Goal: Task Accomplishment & Management: Use online tool/utility

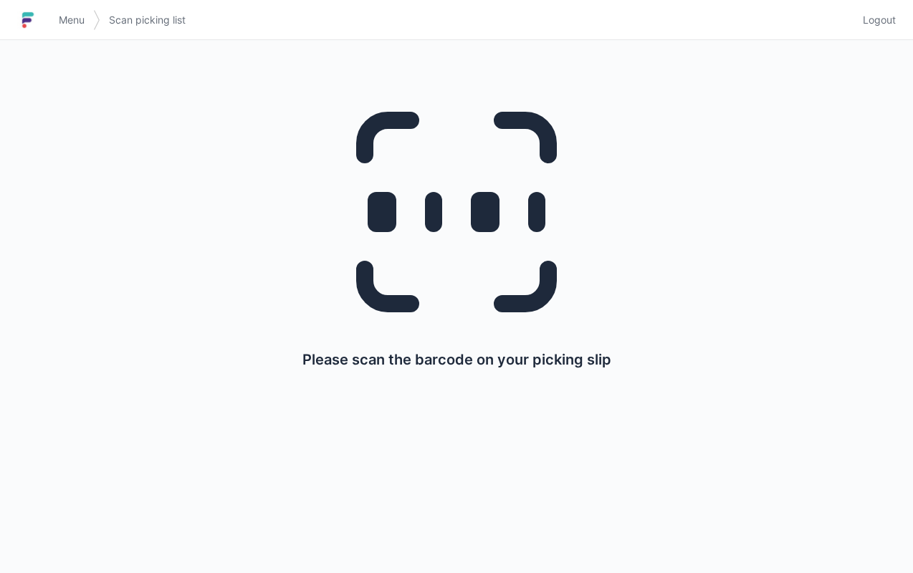
click at [69, 21] on span "Menu" at bounding box center [72, 20] width 26 height 14
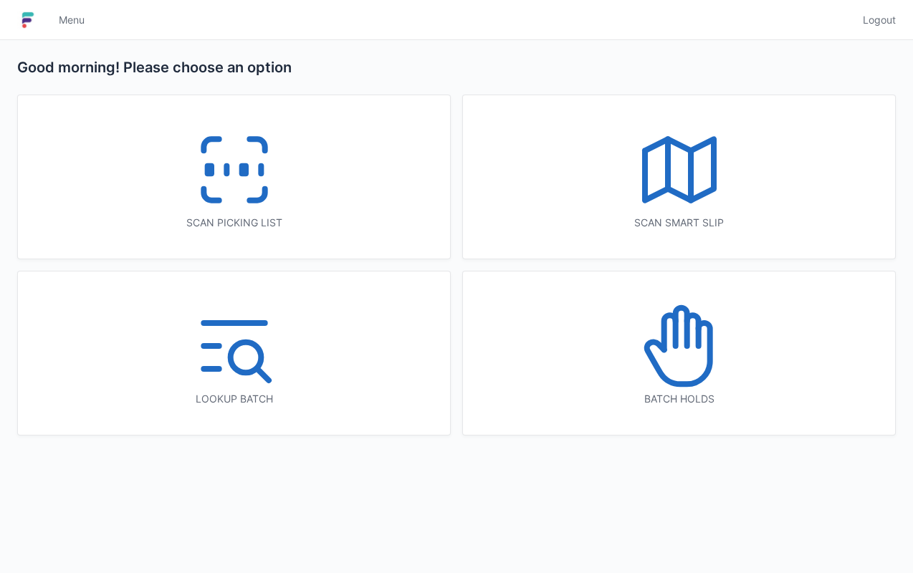
click at [322, 188] on div "Scan picking list" at bounding box center [234, 176] width 432 height 163
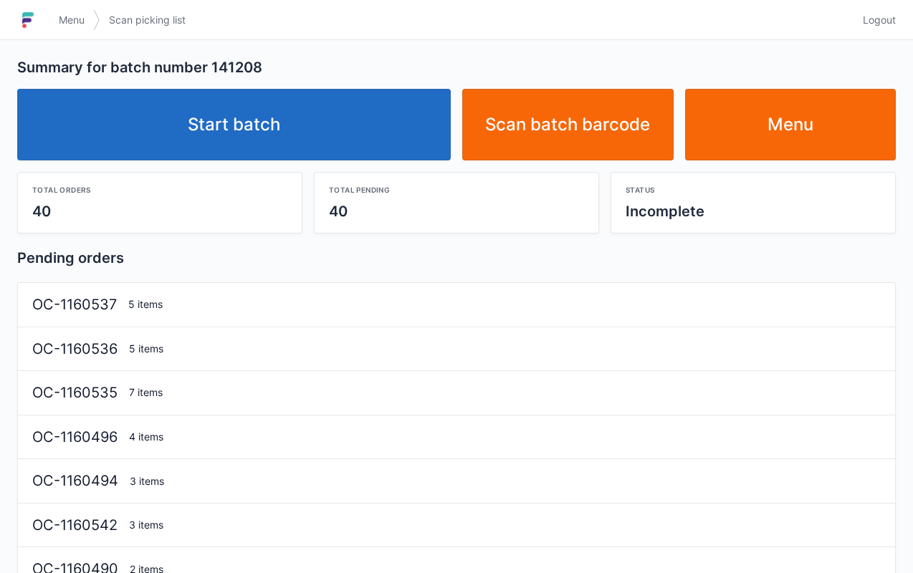
click at [366, 155] on link "Start batch" at bounding box center [233, 125] width 433 height 72
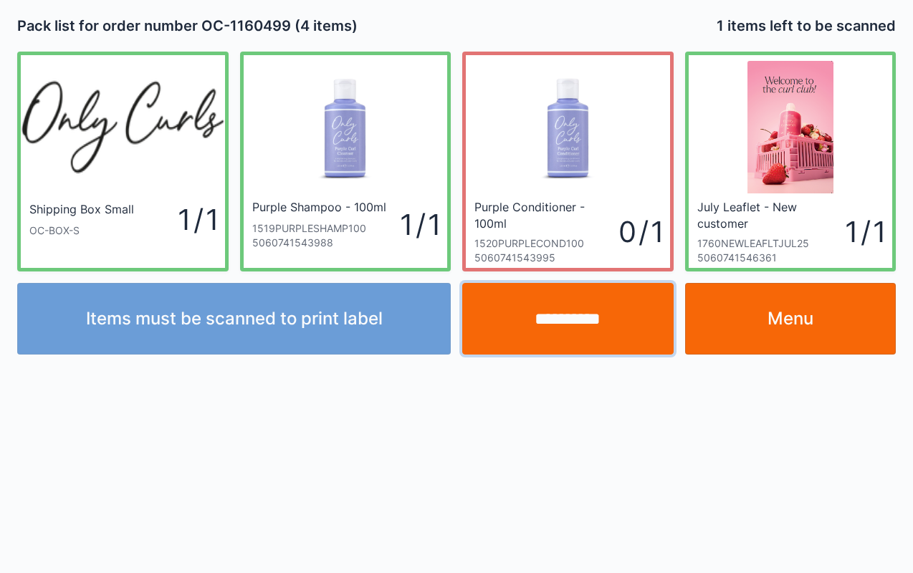
click at [583, 340] on input "**********" at bounding box center [567, 319] width 211 height 72
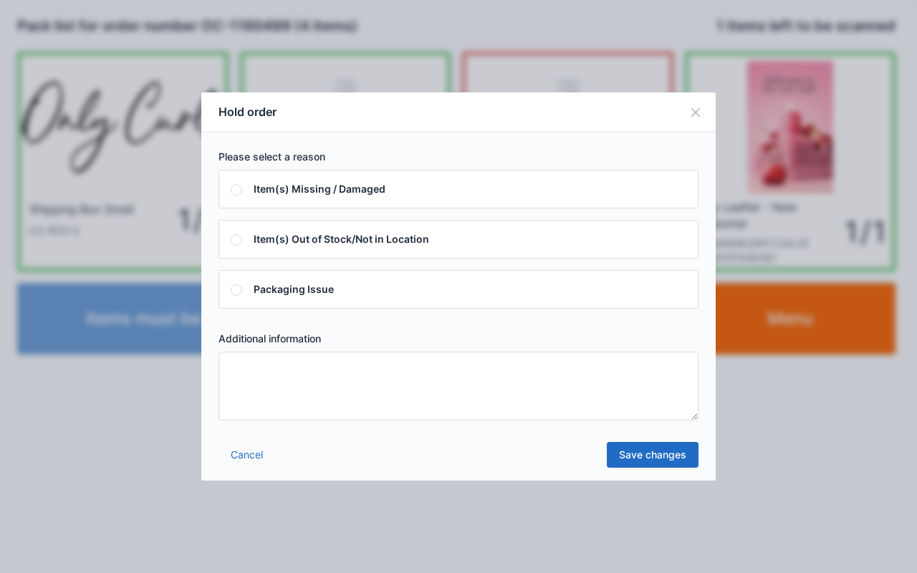
click at [475, 383] on textarea at bounding box center [458, 386] width 480 height 69
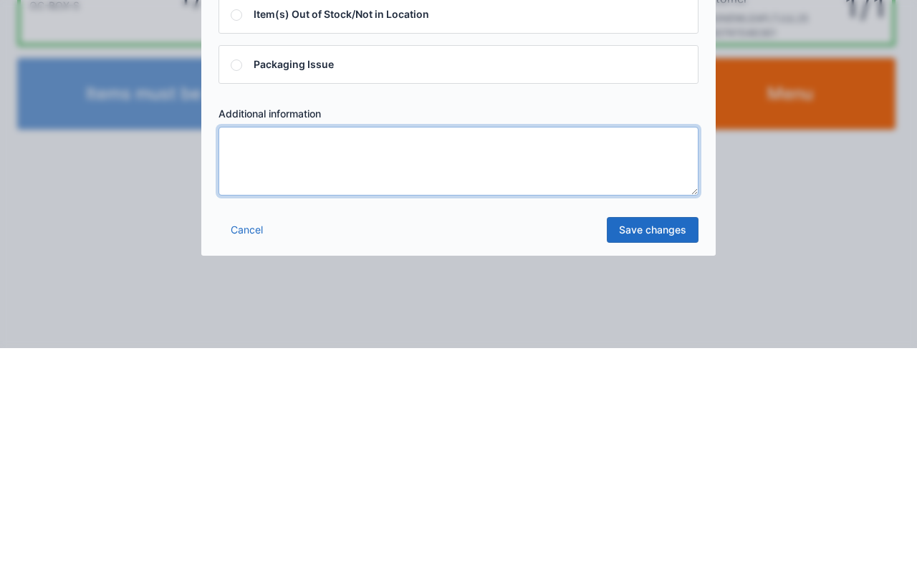
click at [240, 453] on link "Cancel" at bounding box center [246, 455] width 57 height 26
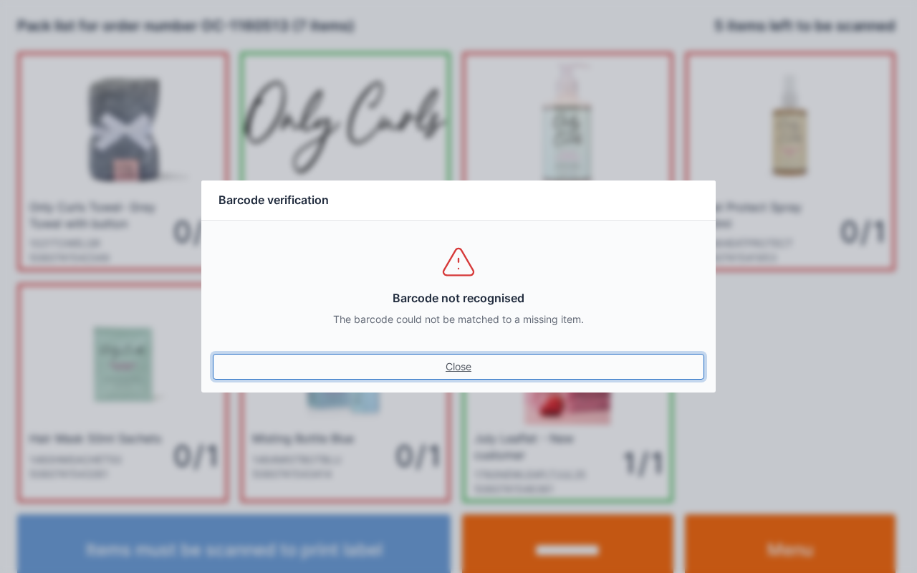
click at [451, 372] on link "Close" at bounding box center [458, 367] width 491 height 26
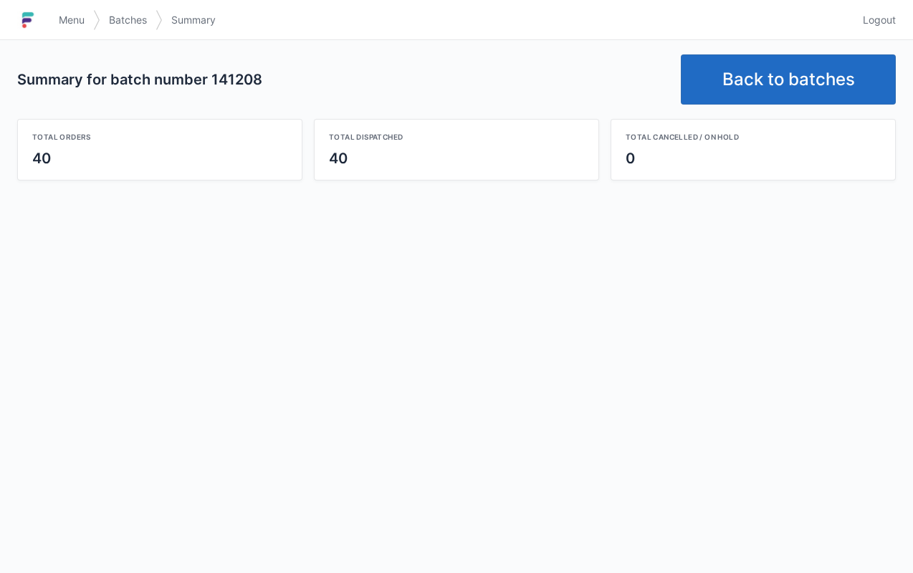
click at [726, 77] on link "Back to batches" at bounding box center [788, 79] width 215 height 50
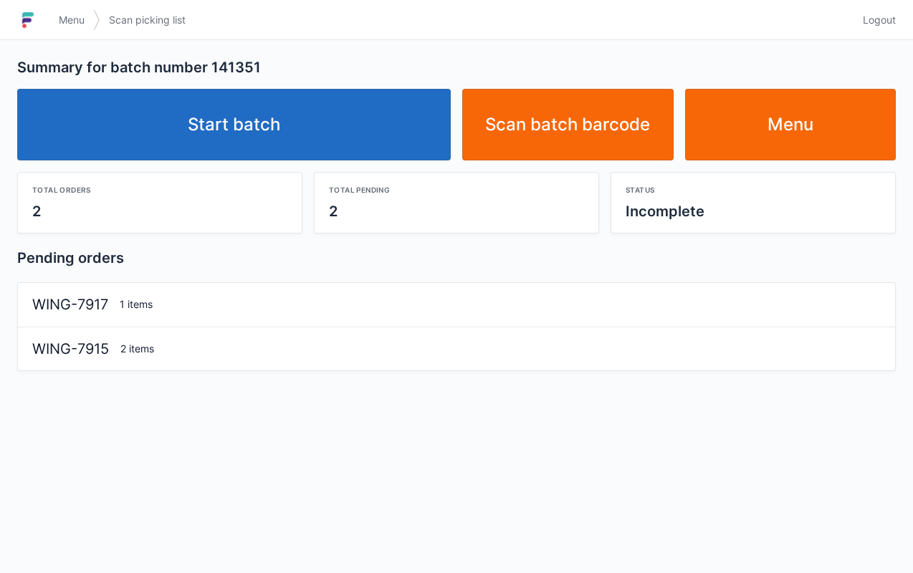
click at [359, 119] on link "Start batch" at bounding box center [233, 125] width 433 height 72
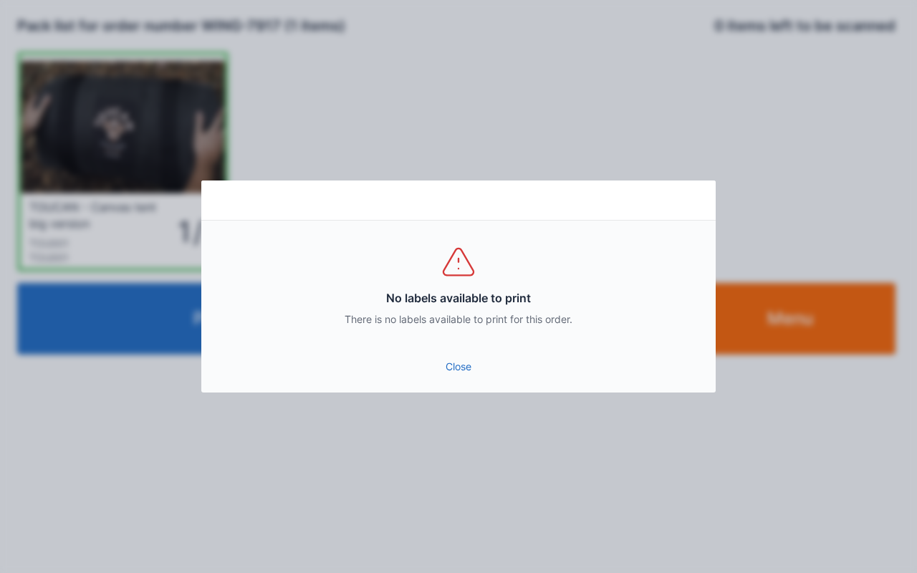
click at [456, 363] on link "Close" at bounding box center [458, 367] width 491 height 26
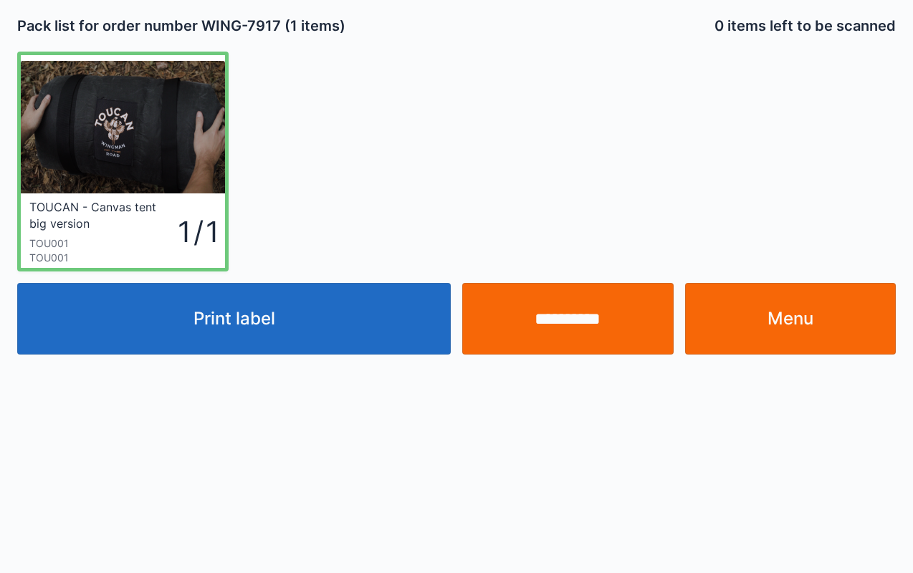
click at [792, 325] on link "Menu" at bounding box center [790, 319] width 211 height 72
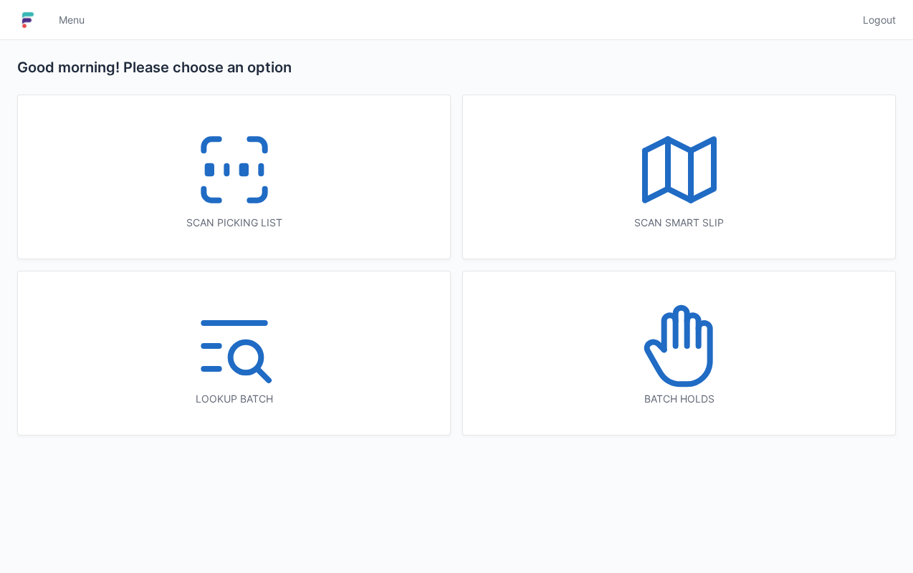
click at [279, 196] on icon at bounding box center [234, 170] width 92 height 92
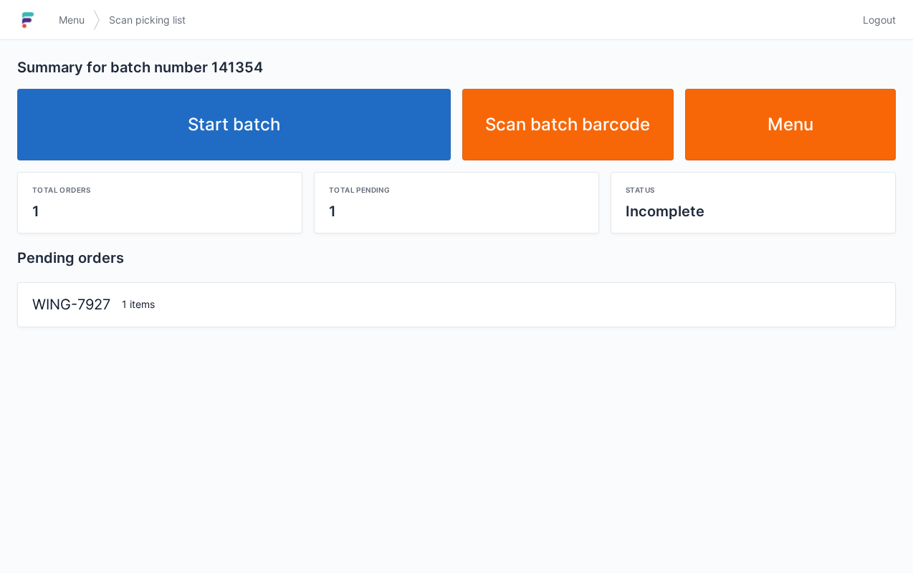
click at [352, 117] on link "Start batch" at bounding box center [233, 125] width 433 height 72
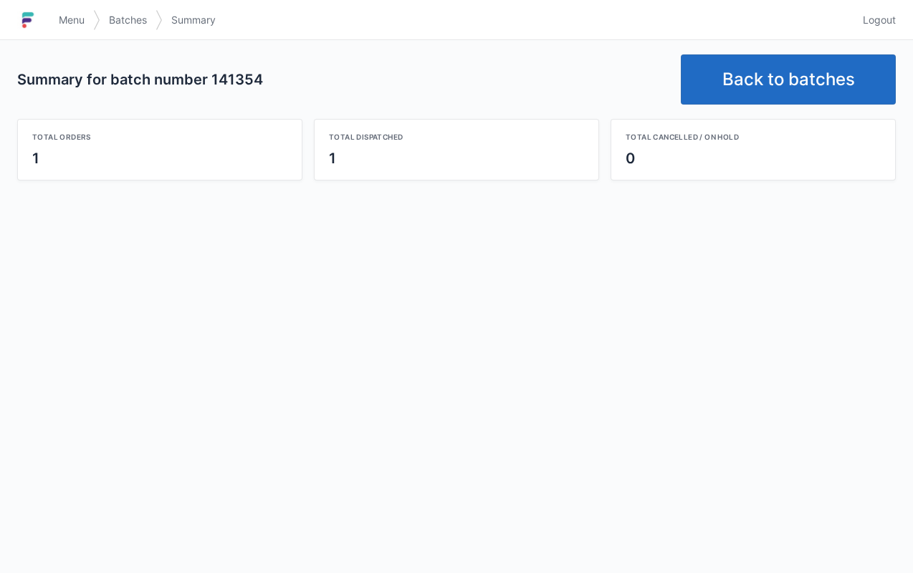
click at [769, 103] on link "Back to batches" at bounding box center [788, 79] width 215 height 50
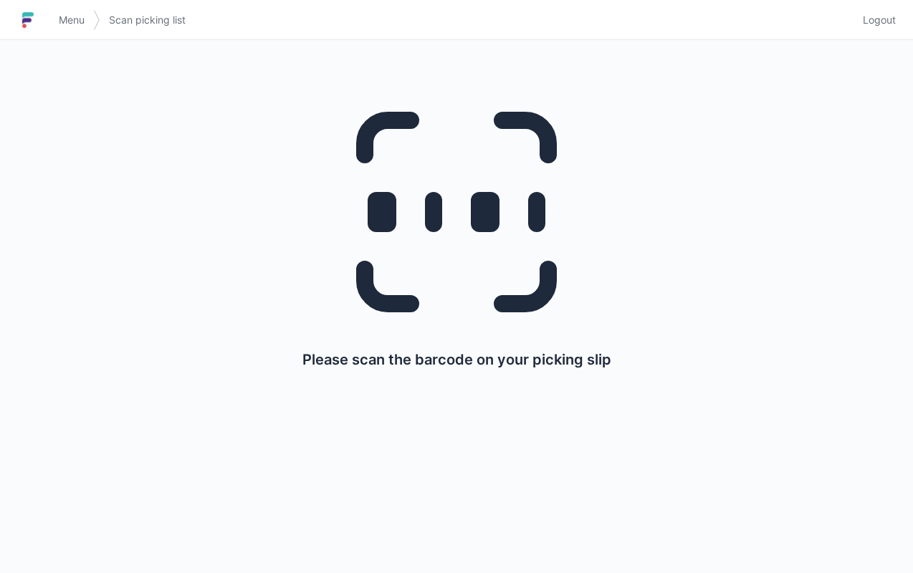
click at [73, 25] on span "Menu" at bounding box center [72, 20] width 26 height 14
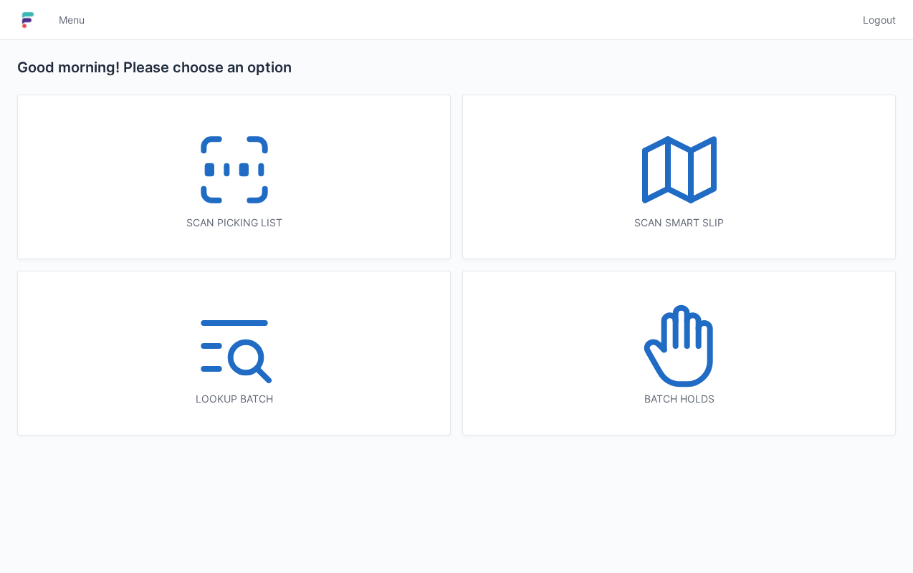
click at [639, 160] on icon at bounding box center [679, 170] width 92 height 92
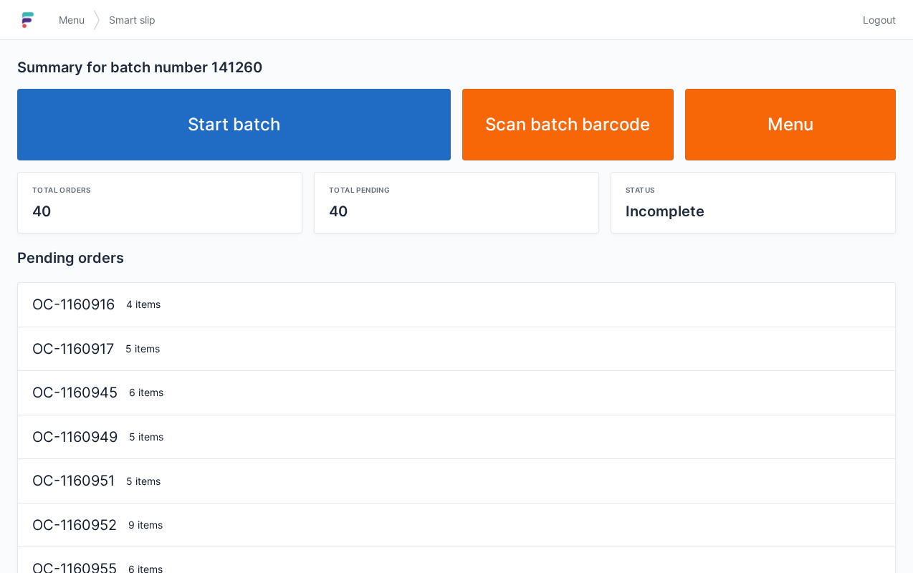
click at [324, 132] on link "Start batch" at bounding box center [233, 125] width 433 height 72
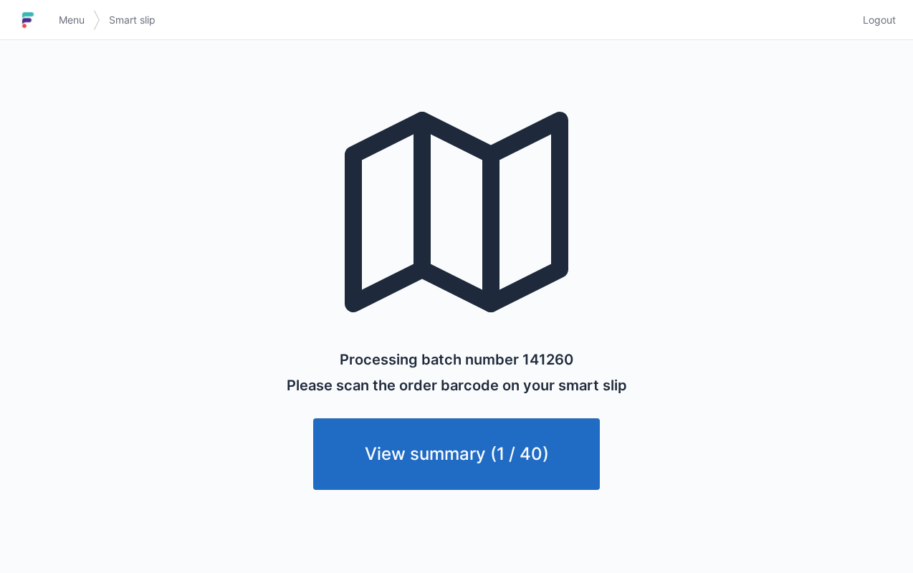
click at [172, 153] on div "Processing batch number 141260 Please scan the order barcode on your smart slip…" at bounding box center [456, 282] width 844 height 484
click at [72, 18] on span "Menu" at bounding box center [72, 20] width 26 height 14
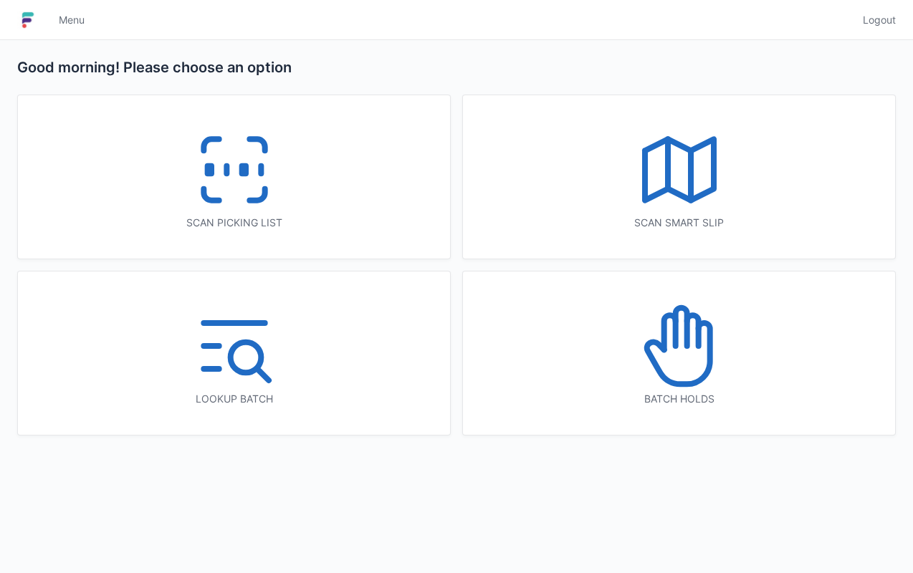
click at [145, 145] on div "Scan picking list" at bounding box center [234, 176] width 432 height 163
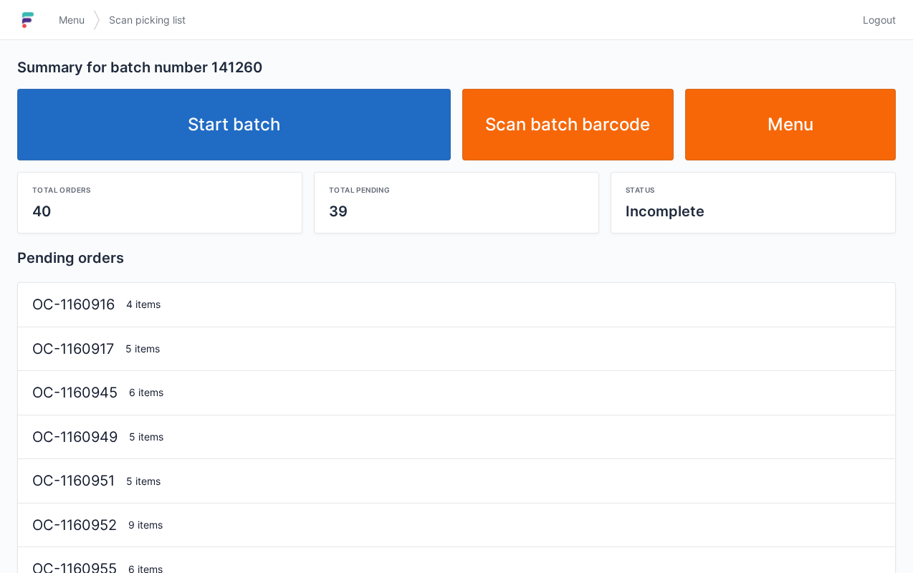
click at [334, 138] on link "Start batch" at bounding box center [233, 125] width 433 height 72
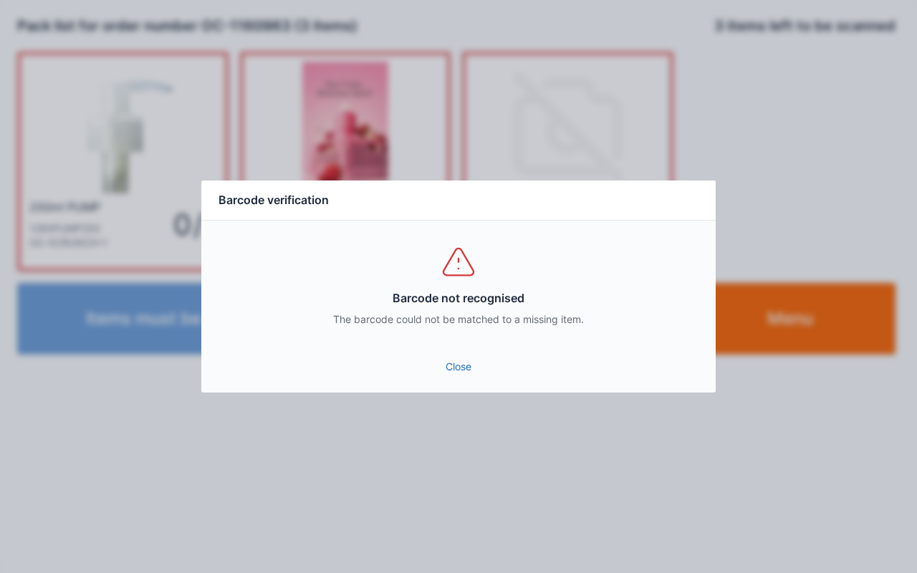
click at [456, 375] on link "Close" at bounding box center [458, 367] width 491 height 26
click at [455, 367] on link "Close" at bounding box center [458, 367] width 491 height 26
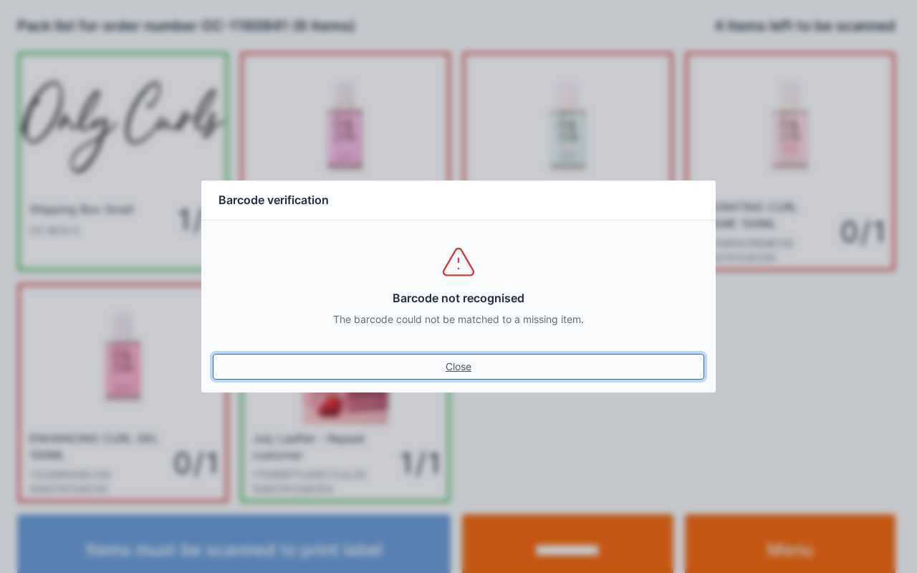
click at [458, 367] on link "Close" at bounding box center [458, 367] width 491 height 26
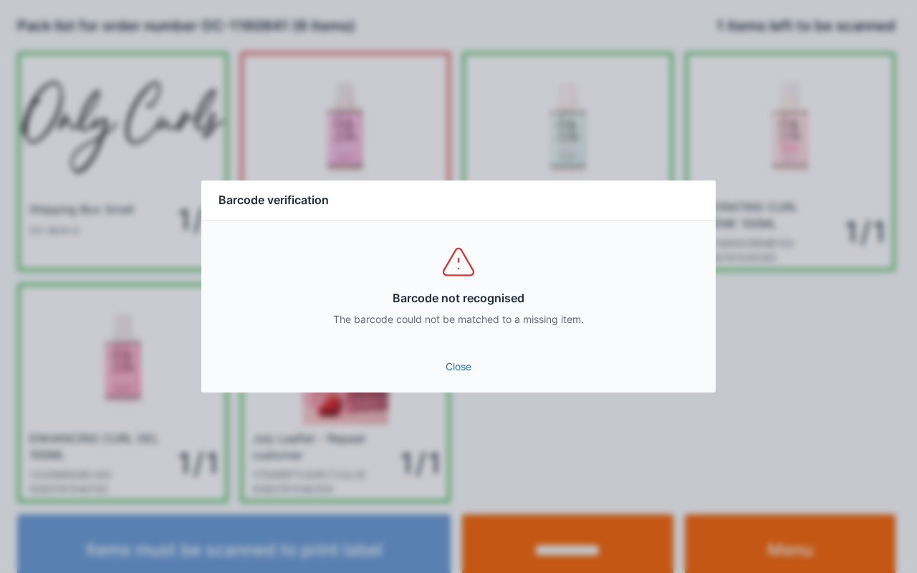
click at [453, 375] on link "Close" at bounding box center [458, 367] width 491 height 26
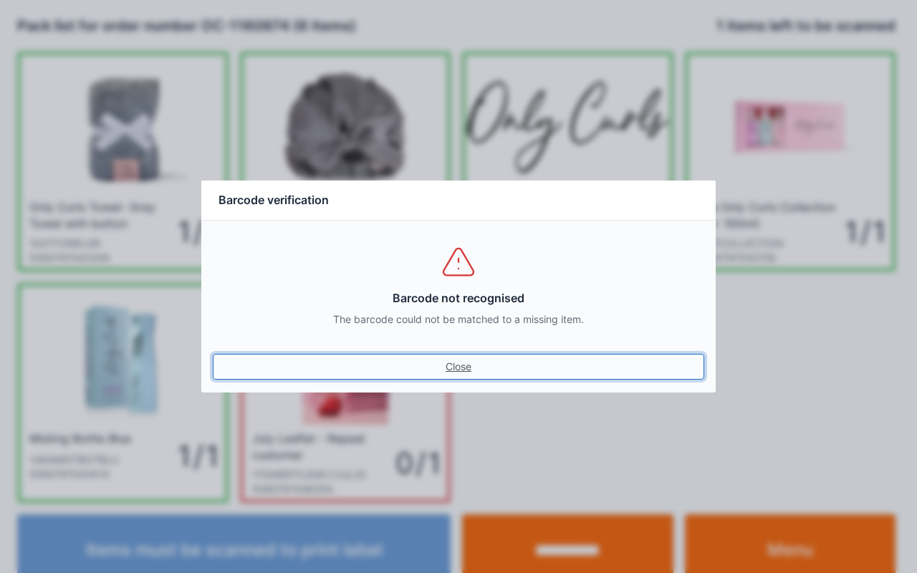
click at [452, 375] on link "Close" at bounding box center [458, 367] width 491 height 26
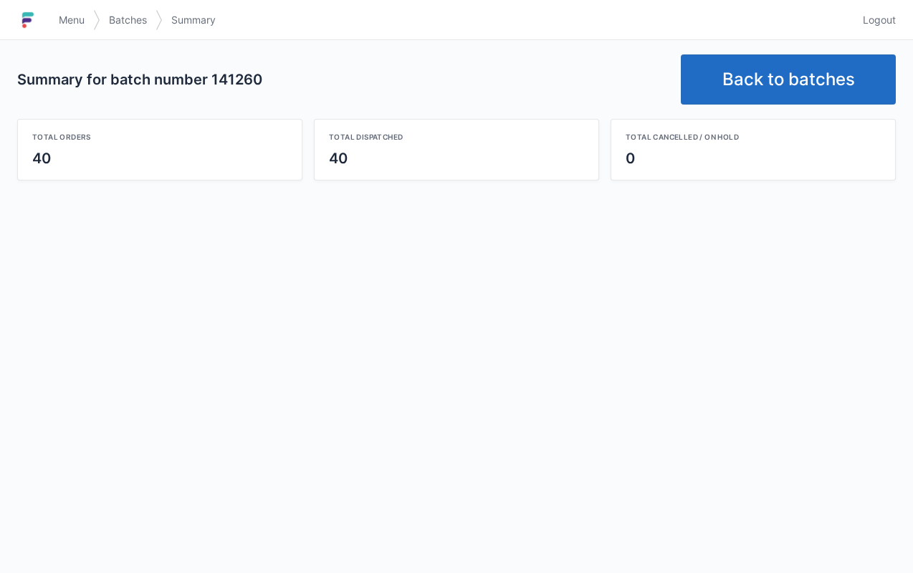
click at [765, 59] on link "Back to batches" at bounding box center [788, 79] width 215 height 50
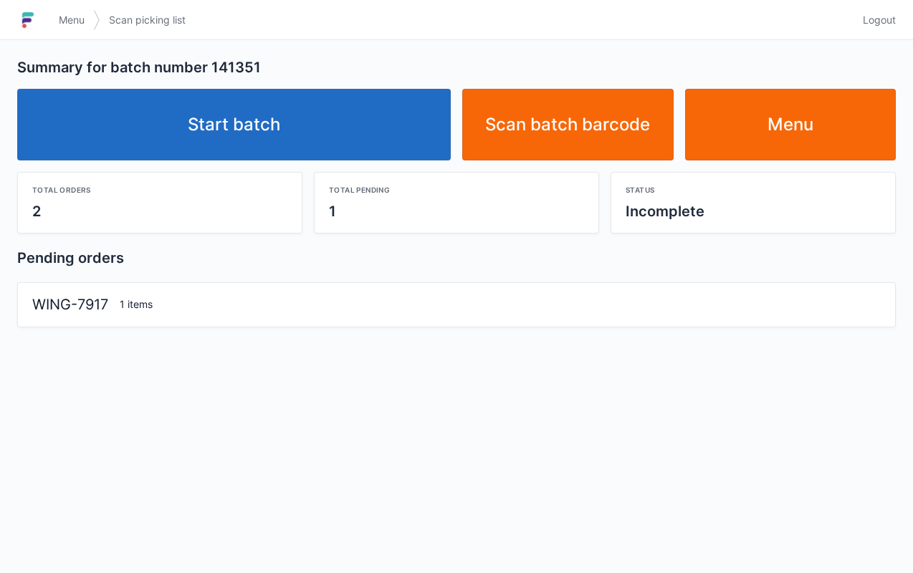
click at [327, 125] on link "Start batch" at bounding box center [233, 125] width 433 height 72
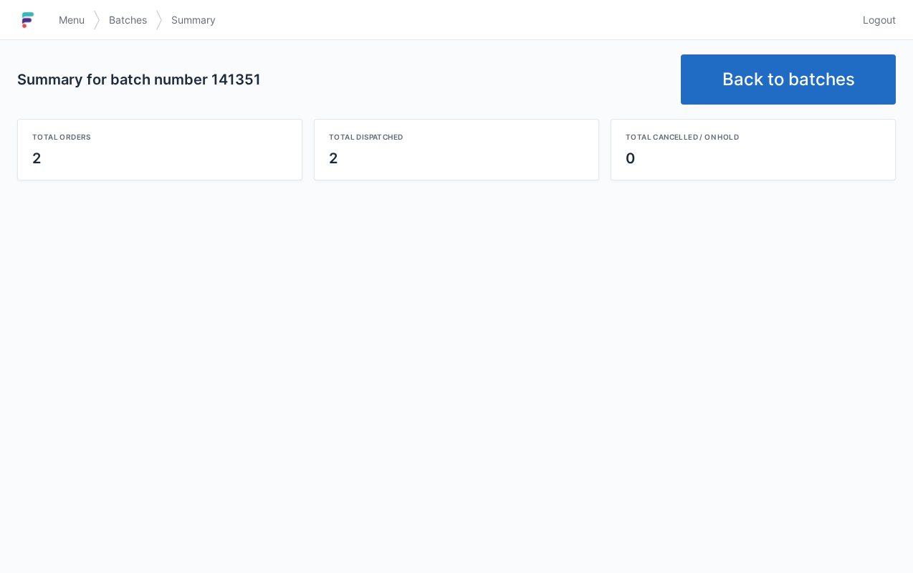
click at [764, 80] on link "Back to batches" at bounding box center [788, 79] width 215 height 50
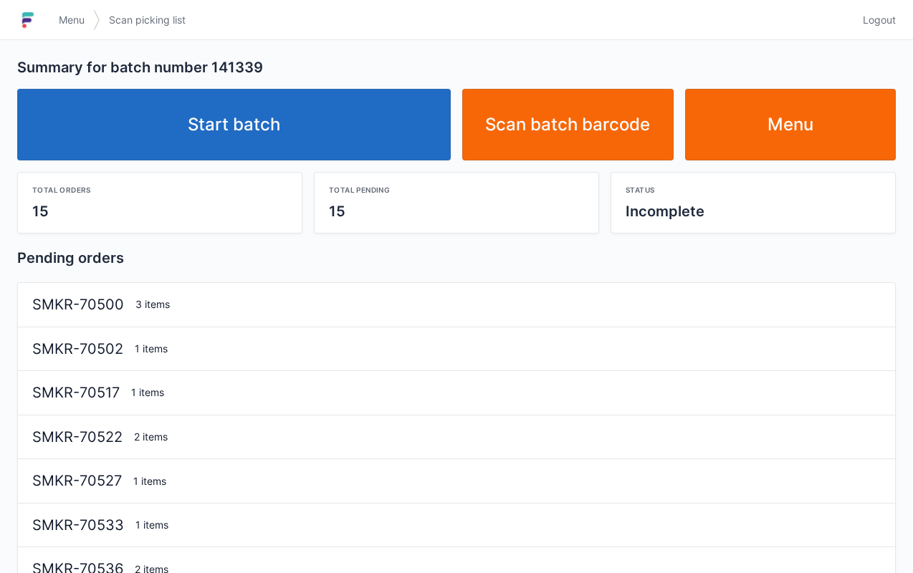
click at [375, 102] on link "Start batch" at bounding box center [233, 125] width 433 height 72
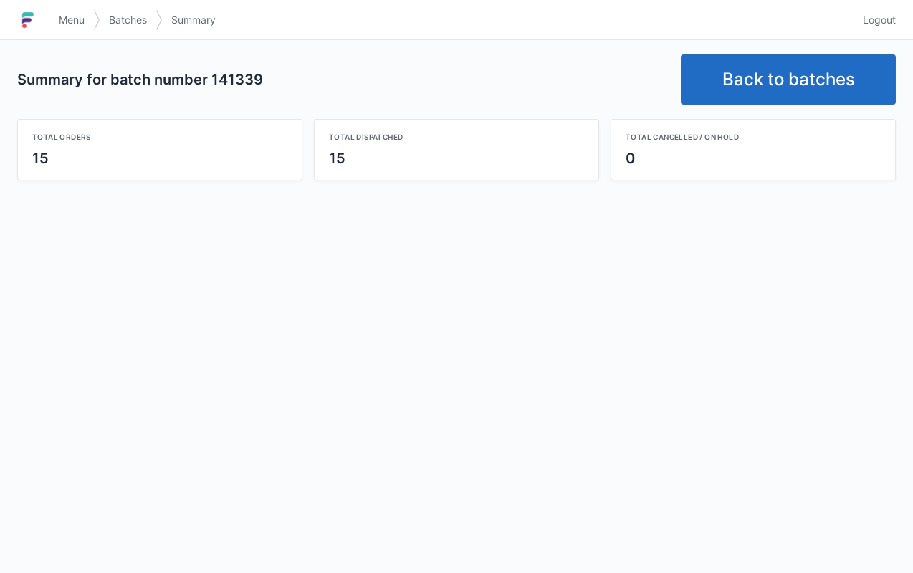
click at [764, 67] on link "Back to batches" at bounding box center [788, 79] width 215 height 50
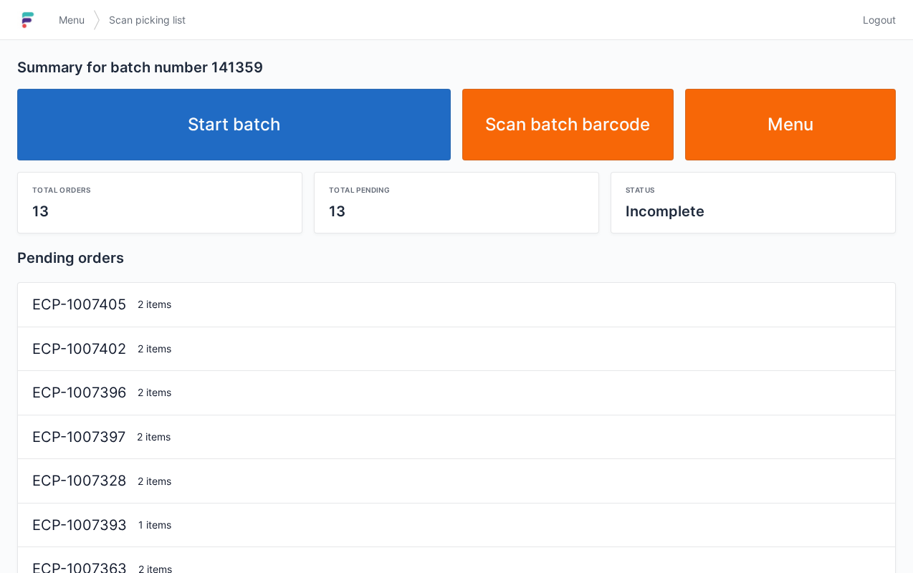
click at [348, 150] on link "Start batch" at bounding box center [233, 125] width 433 height 72
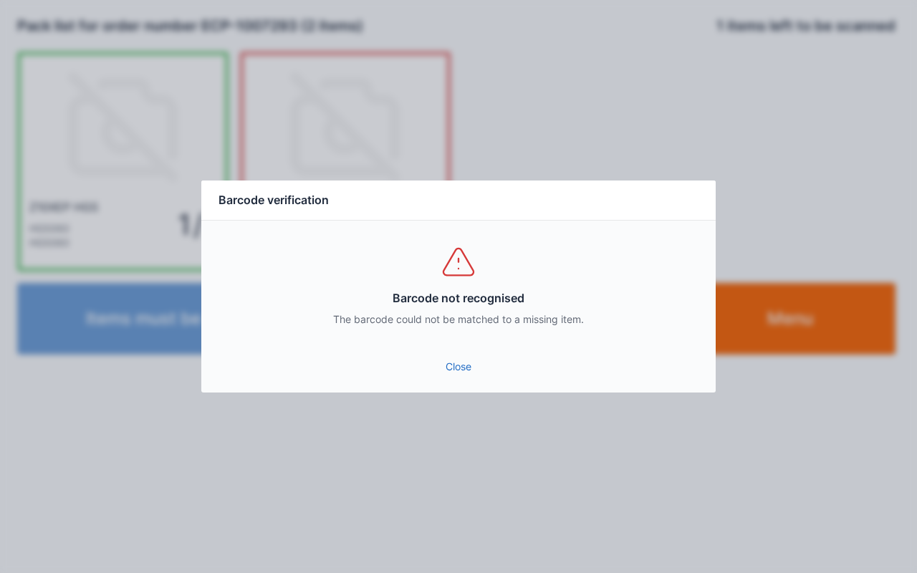
click at [441, 362] on link "Close" at bounding box center [458, 367] width 491 height 26
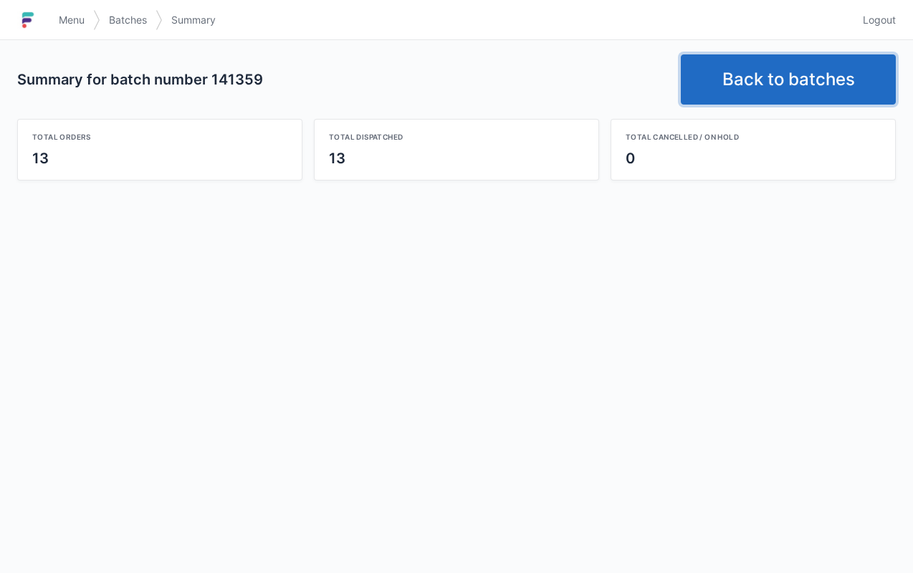
click at [756, 80] on link "Back to batches" at bounding box center [788, 79] width 215 height 50
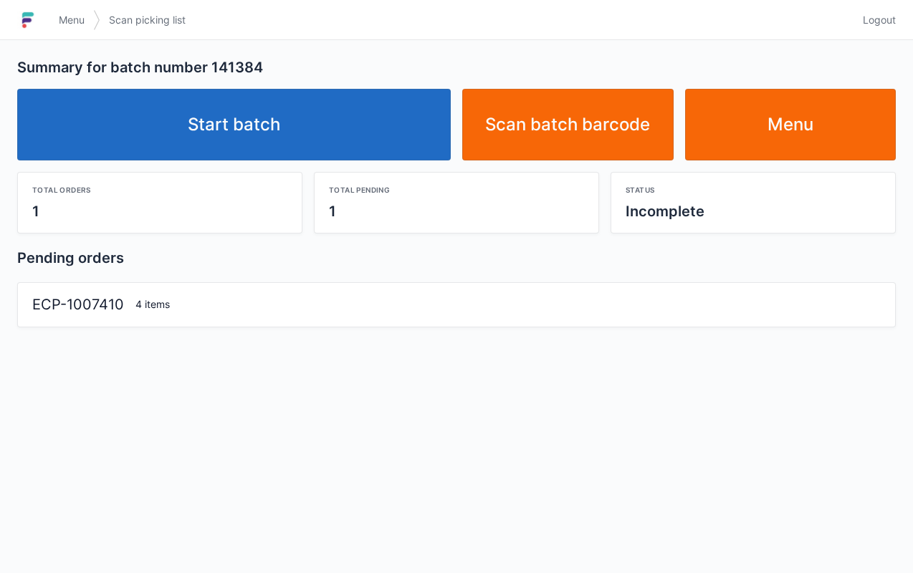
click at [304, 132] on link "Start batch" at bounding box center [233, 125] width 433 height 72
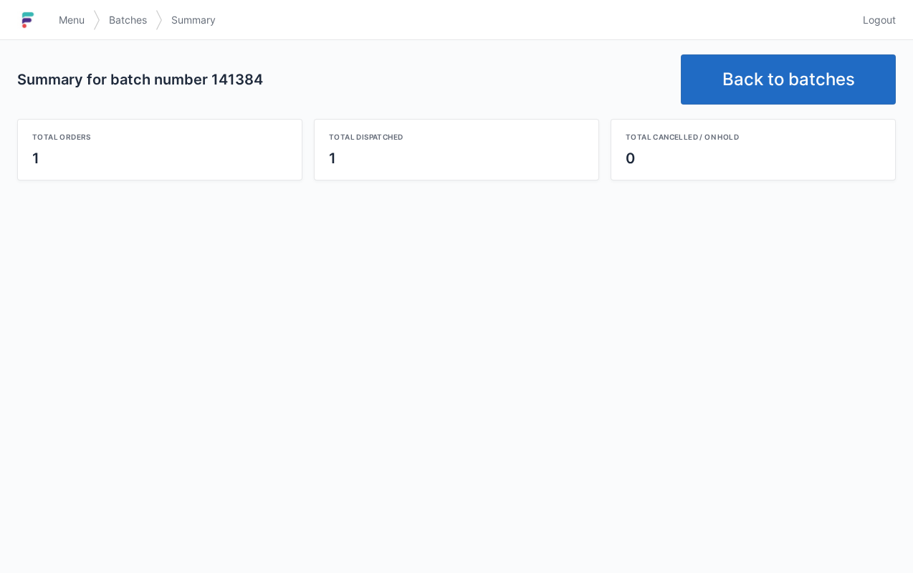
click at [757, 81] on link "Back to batches" at bounding box center [788, 79] width 215 height 50
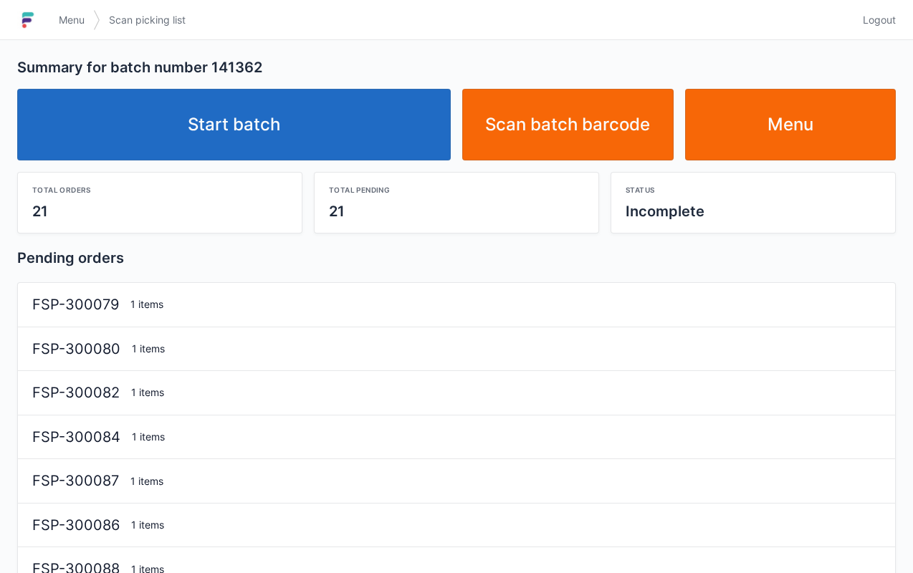
click at [239, 128] on link "Start batch" at bounding box center [233, 125] width 433 height 72
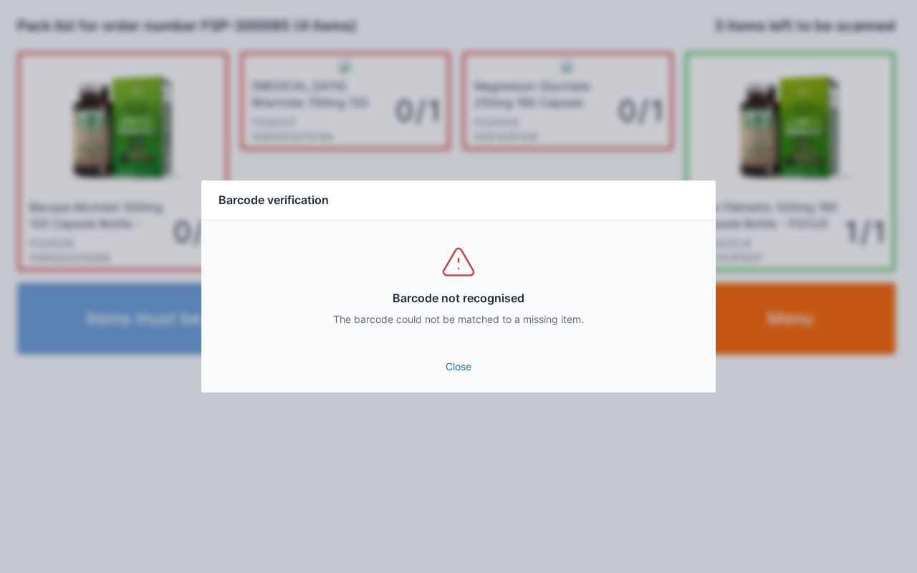
click at [446, 374] on link "Close" at bounding box center [458, 367] width 491 height 26
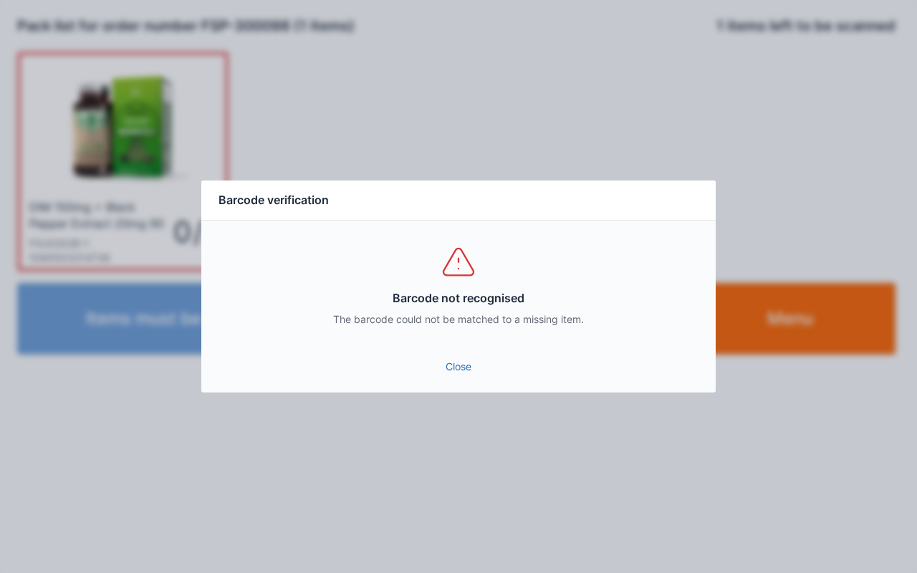
click at [472, 377] on link "Close" at bounding box center [458, 367] width 491 height 26
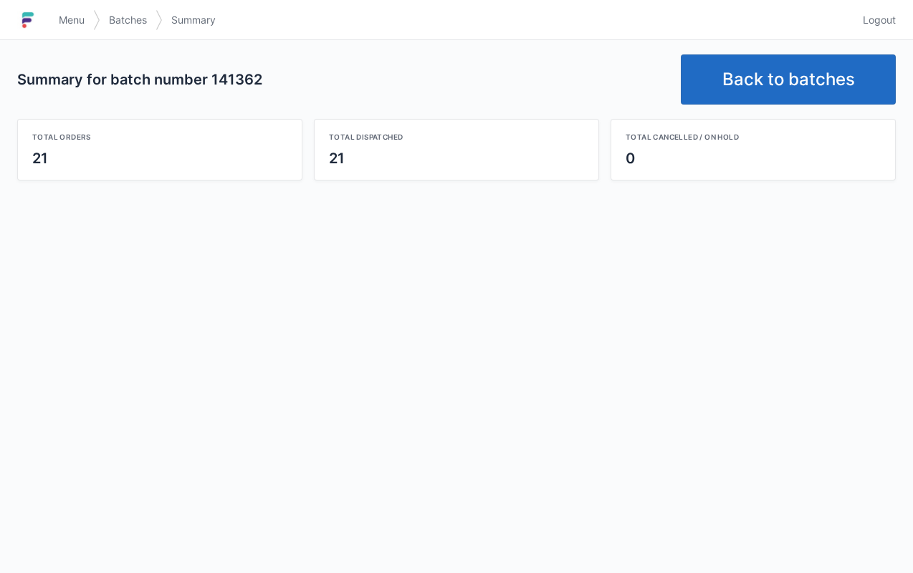
click at [772, 72] on link "Back to batches" at bounding box center [788, 79] width 215 height 50
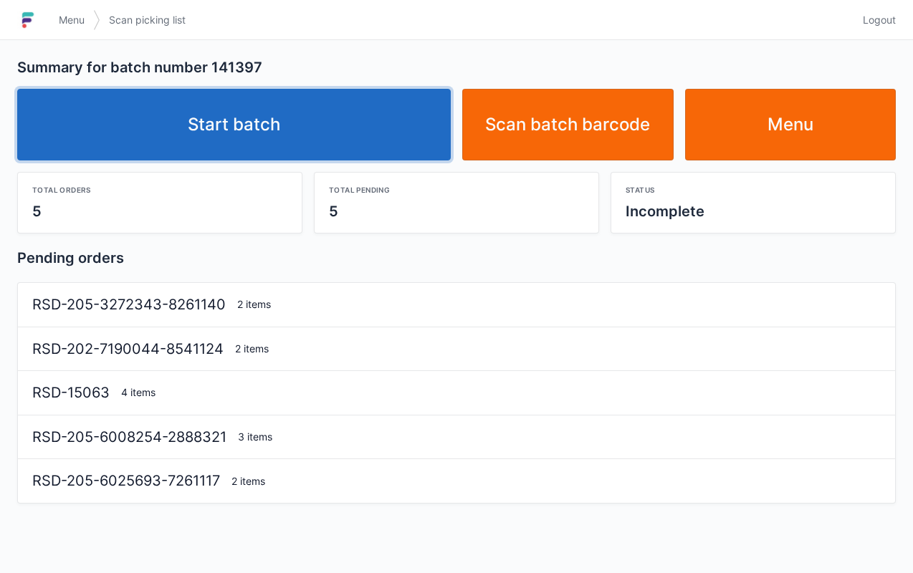
click at [394, 120] on link "Start batch" at bounding box center [233, 125] width 433 height 72
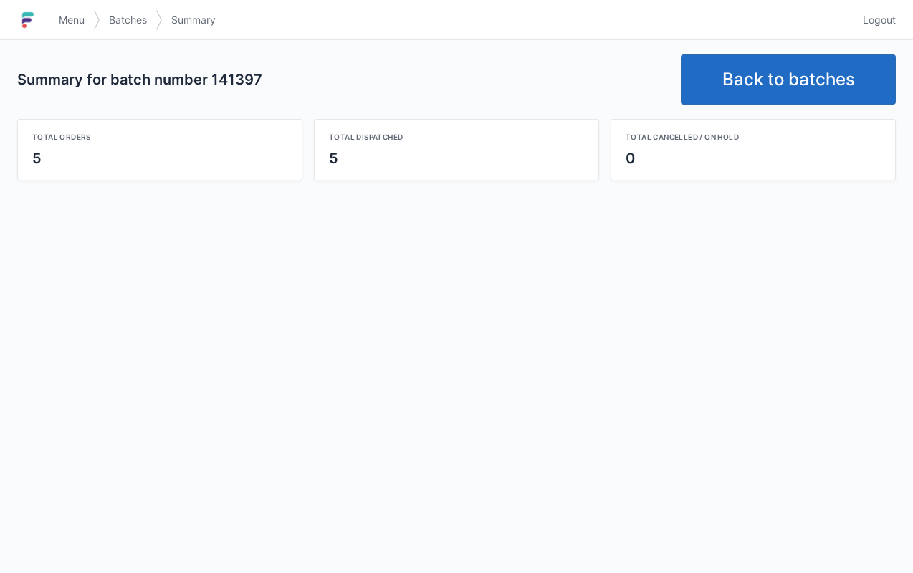
click at [787, 89] on link "Back to batches" at bounding box center [788, 79] width 215 height 50
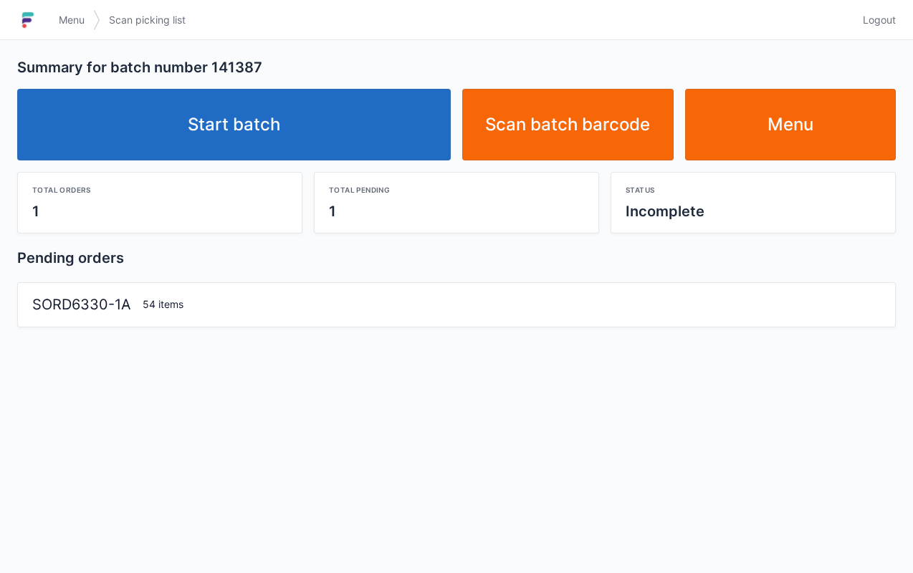
click at [303, 108] on link "Start batch" at bounding box center [233, 125] width 433 height 72
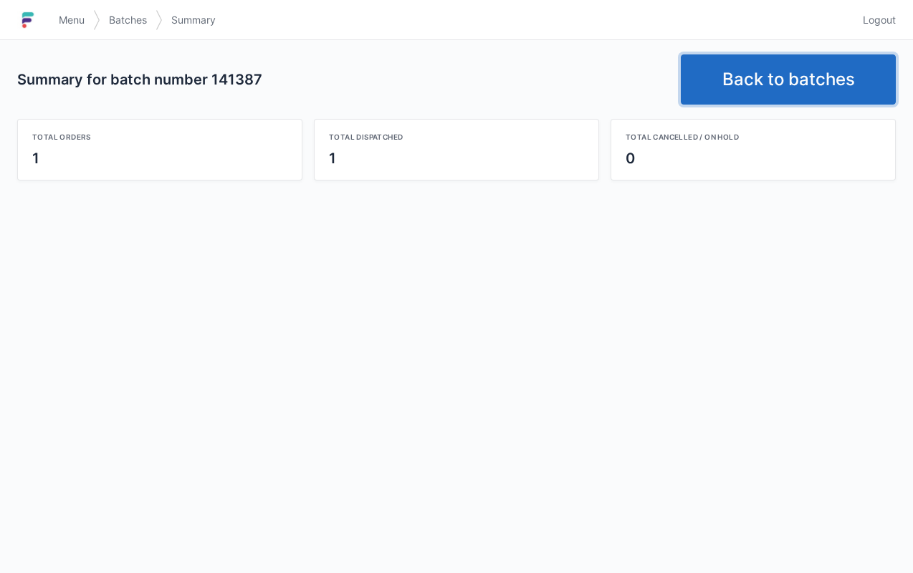
click at [759, 87] on link "Back to batches" at bounding box center [788, 79] width 215 height 50
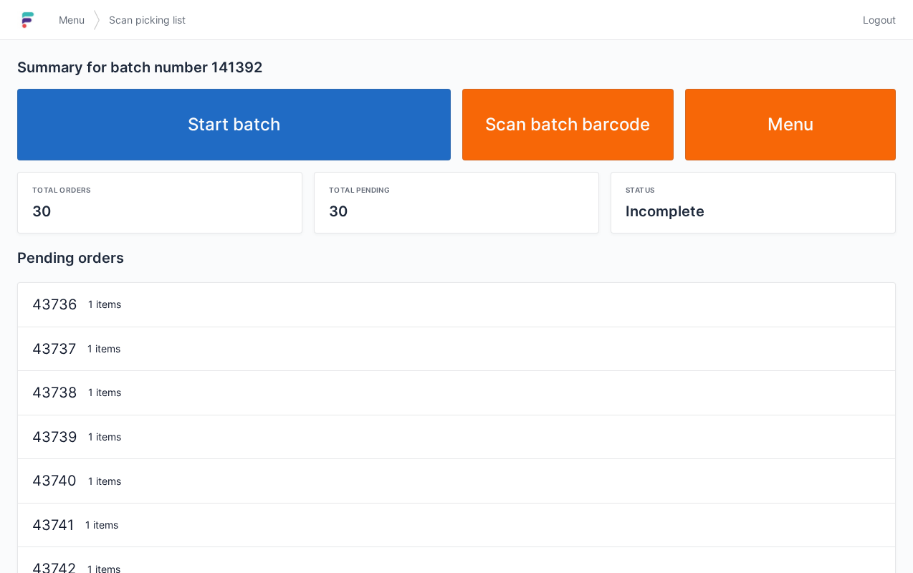
click at [347, 131] on link "Start batch" at bounding box center [233, 125] width 433 height 72
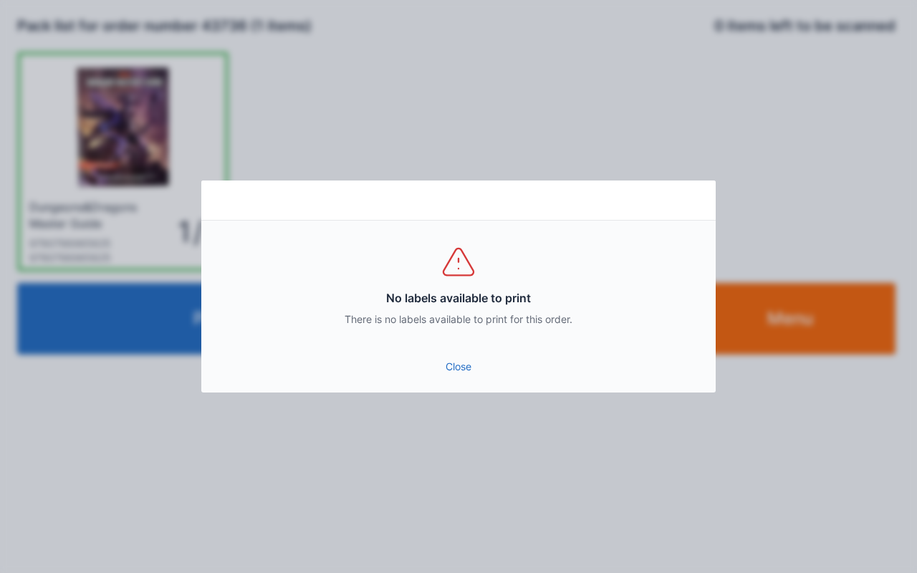
click at [473, 363] on link "Close" at bounding box center [458, 367] width 491 height 26
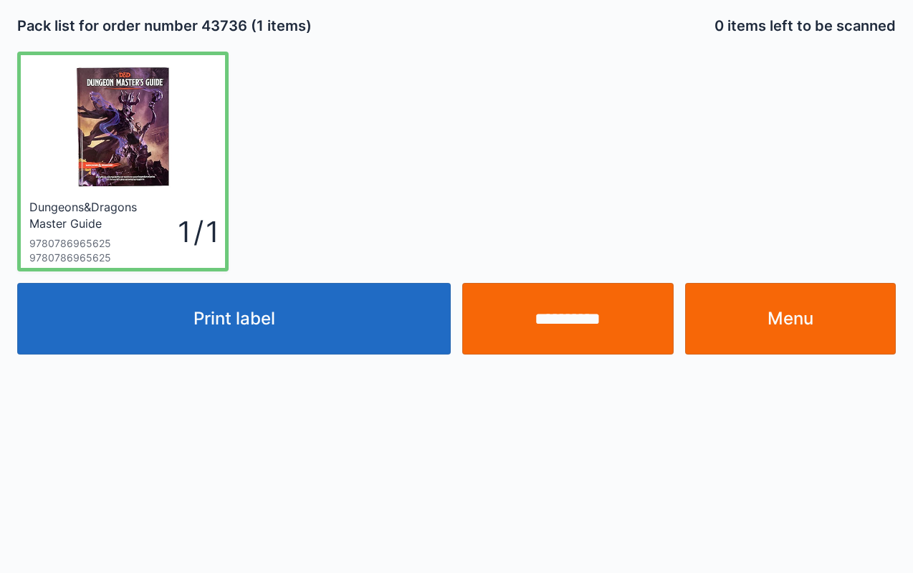
click at [577, 336] on input "**********" at bounding box center [567, 319] width 211 height 72
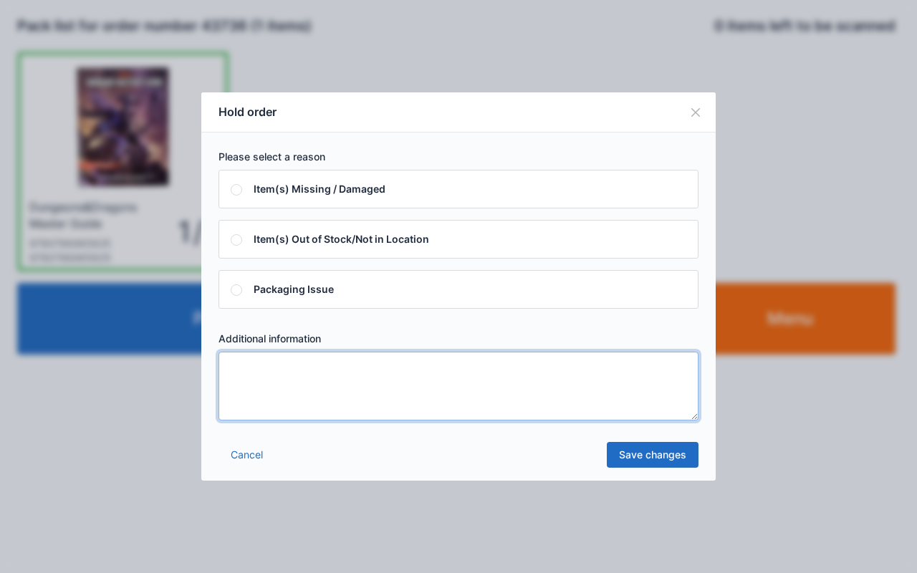
click at [468, 390] on textarea at bounding box center [458, 386] width 480 height 69
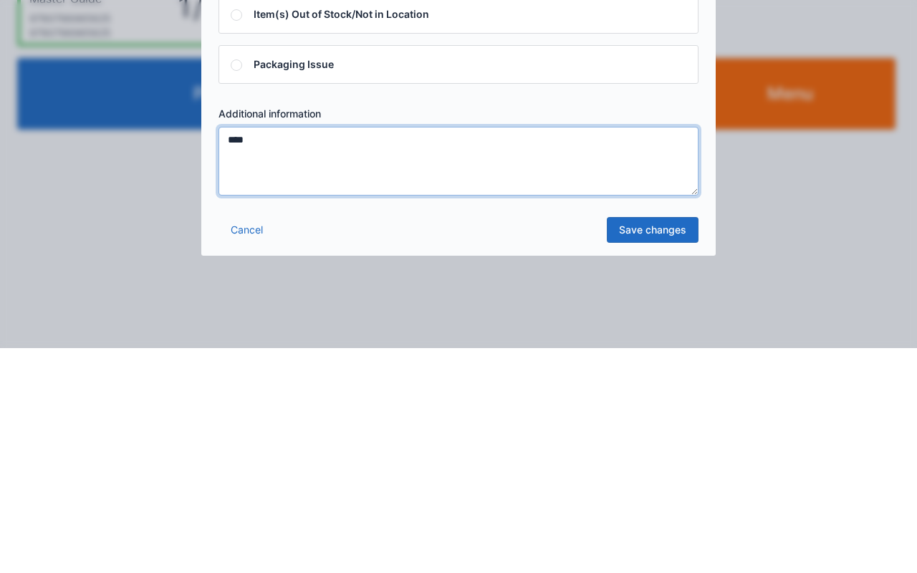
type textarea "****"
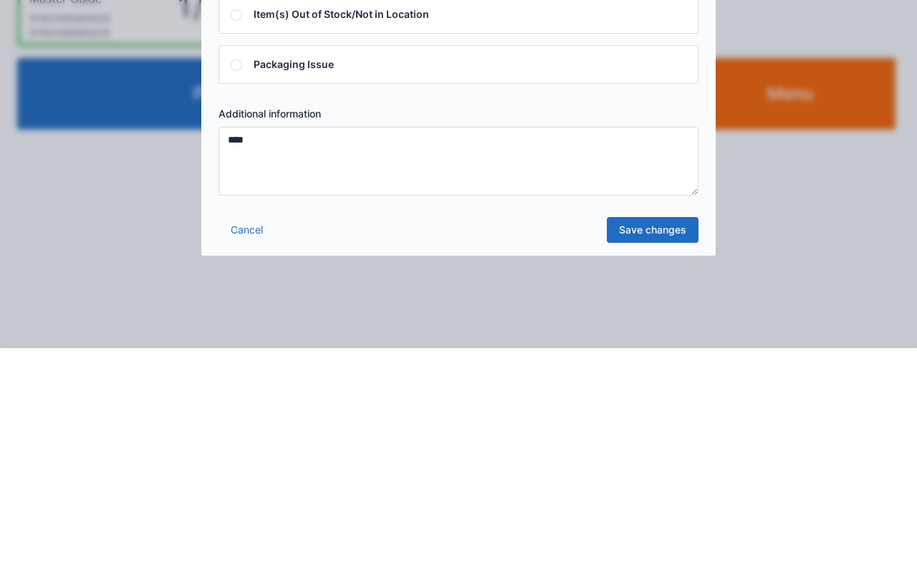
click at [660, 449] on link "Save changes" at bounding box center [653, 455] width 92 height 26
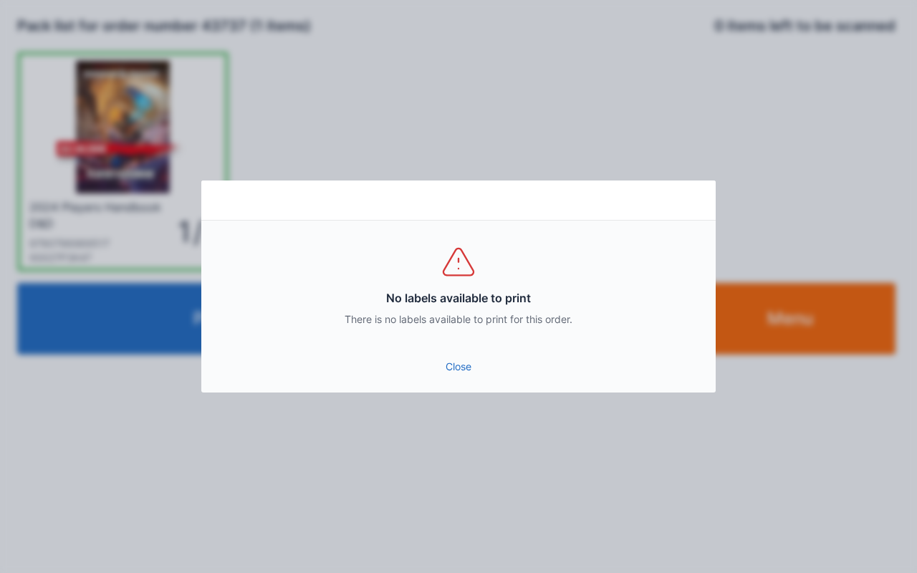
click at [458, 370] on link "Close" at bounding box center [458, 367] width 491 height 26
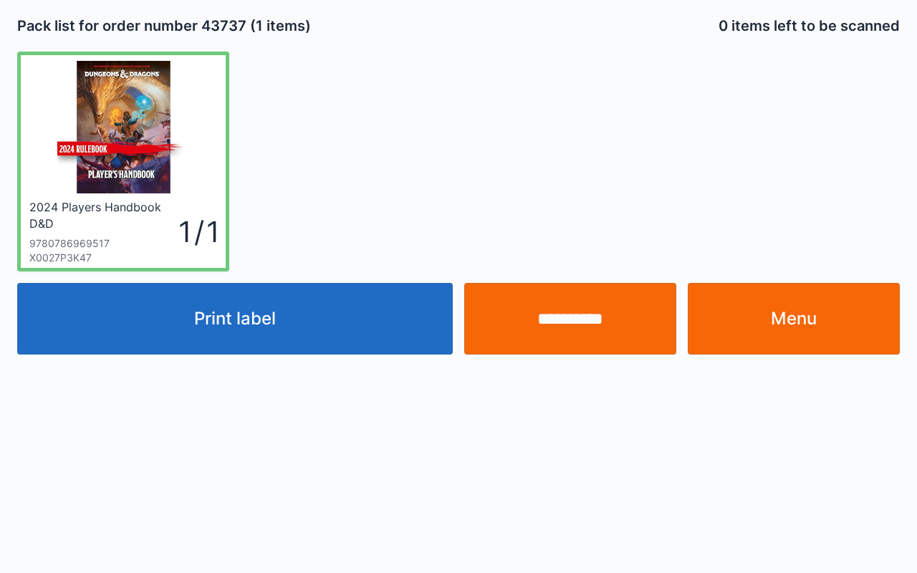
click at [829, 338] on link "Menu" at bounding box center [794, 319] width 212 height 72
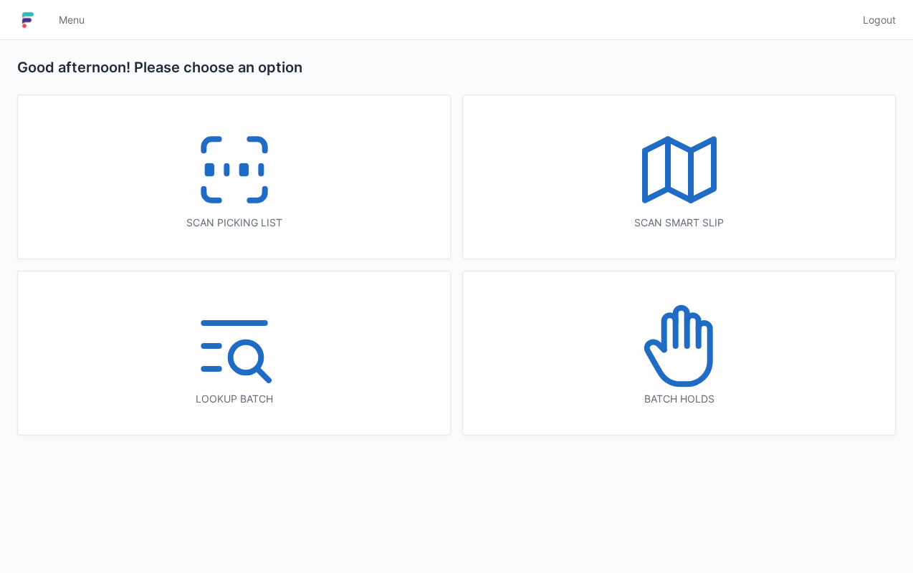
click at [357, 189] on div "Scan picking list" at bounding box center [234, 176] width 432 height 163
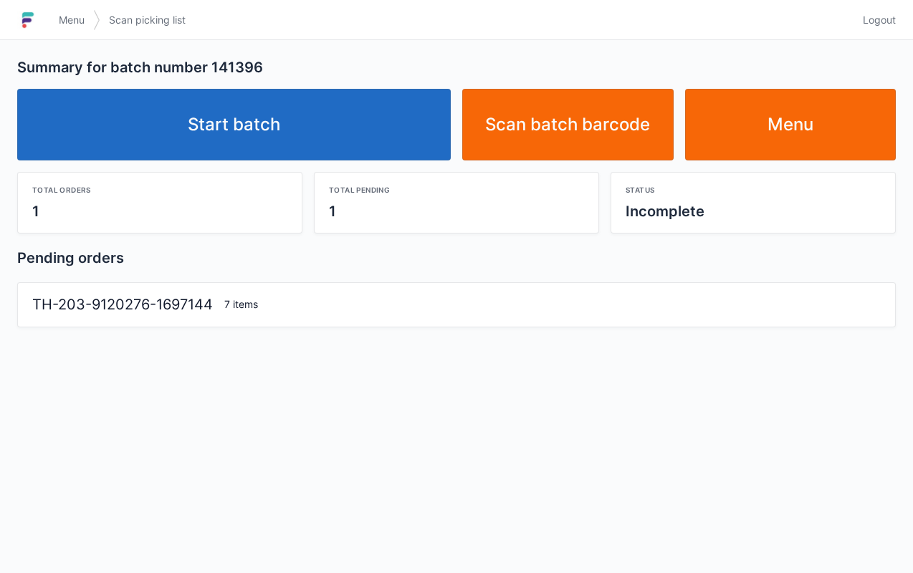
click at [329, 141] on link "Start batch" at bounding box center [233, 125] width 433 height 72
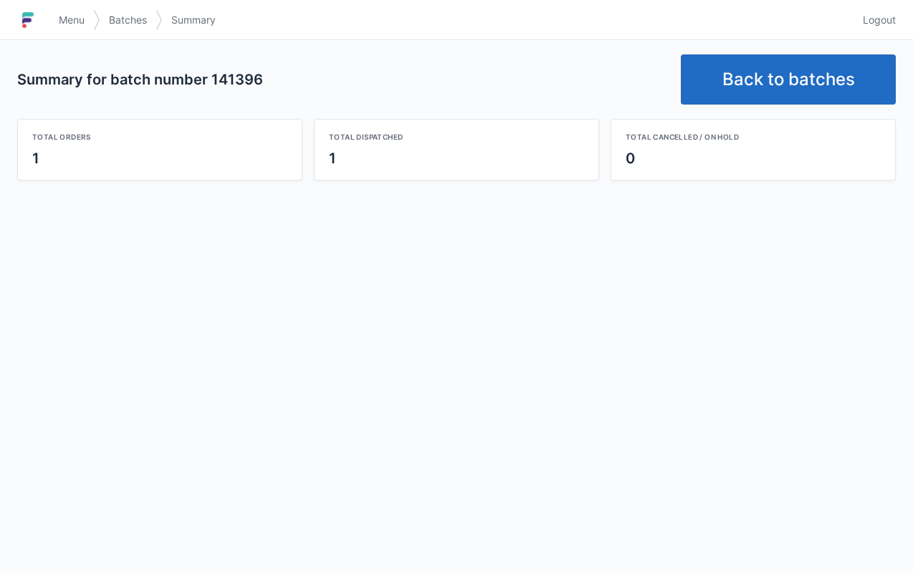
click at [775, 69] on link "Back to batches" at bounding box center [788, 79] width 215 height 50
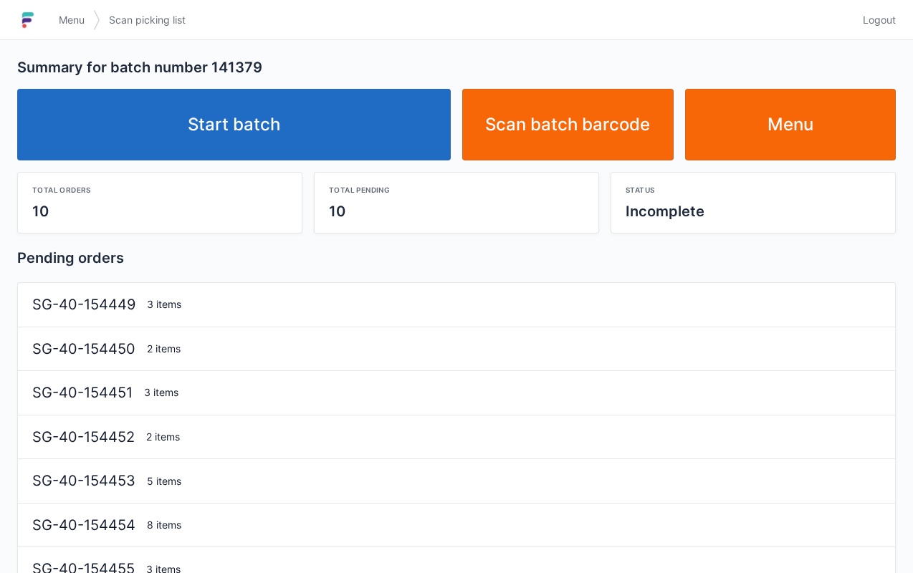
click at [347, 135] on link "Start batch" at bounding box center [233, 125] width 433 height 72
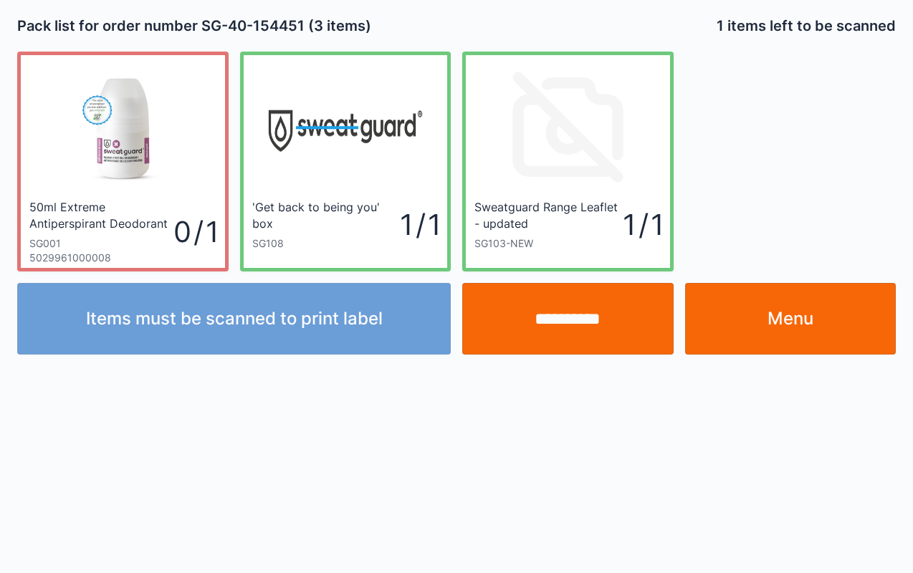
click at [827, 340] on link "Menu" at bounding box center [790, 319] width 211 height 72
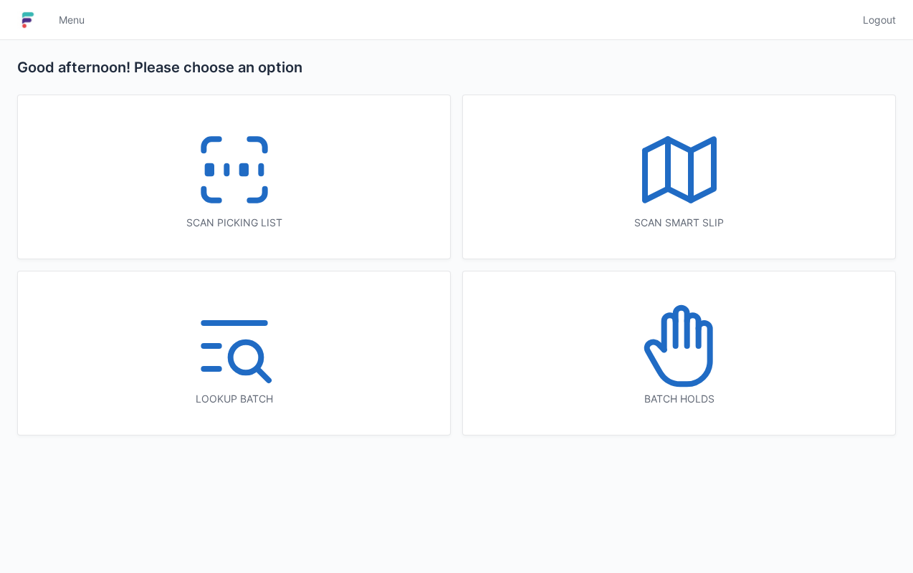
click at [254, 211] on icon at bounding box center [234, 170] width 92 height 92
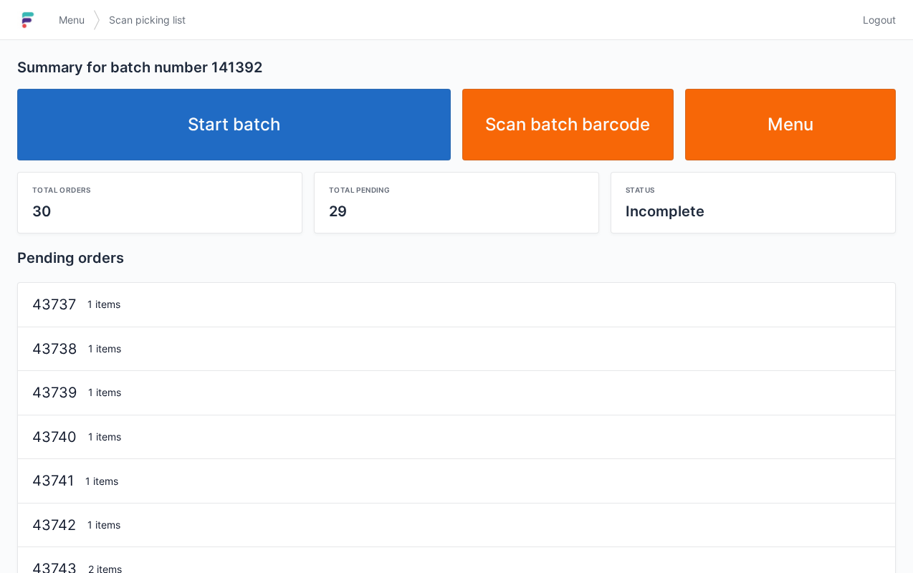
click at [371, 140] on link "Start batch" at bounding box center [233, 125] width 433 height 72
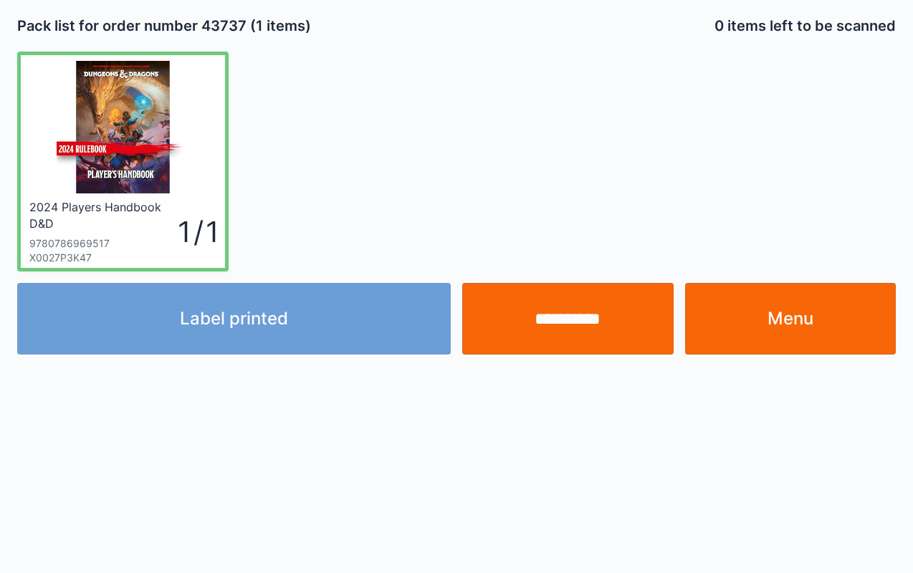
click at [845, 338] on link "Menu" at bounding box center [790, 319] width 211 height 72
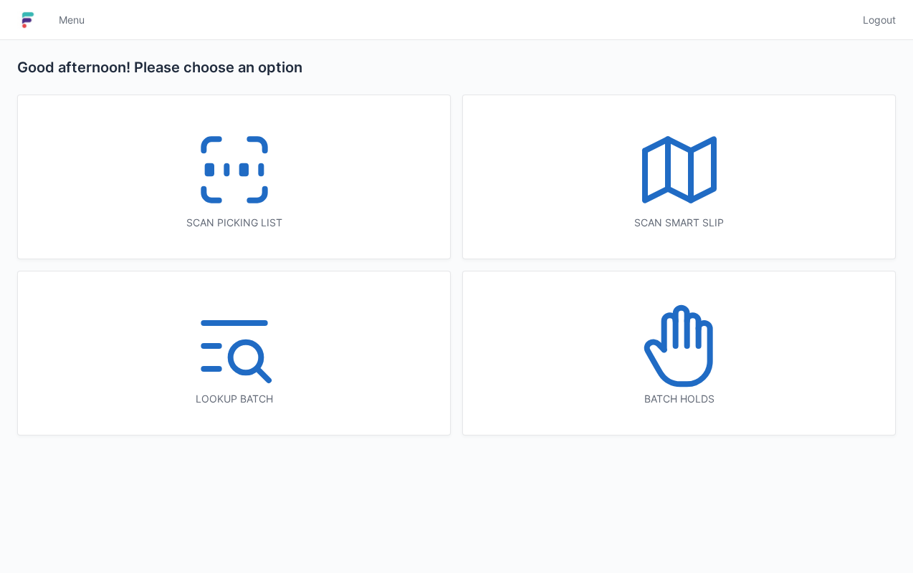
click at [294, 226] on div "Scan picking list" at bounding box center [234, 223] width 375 height 14
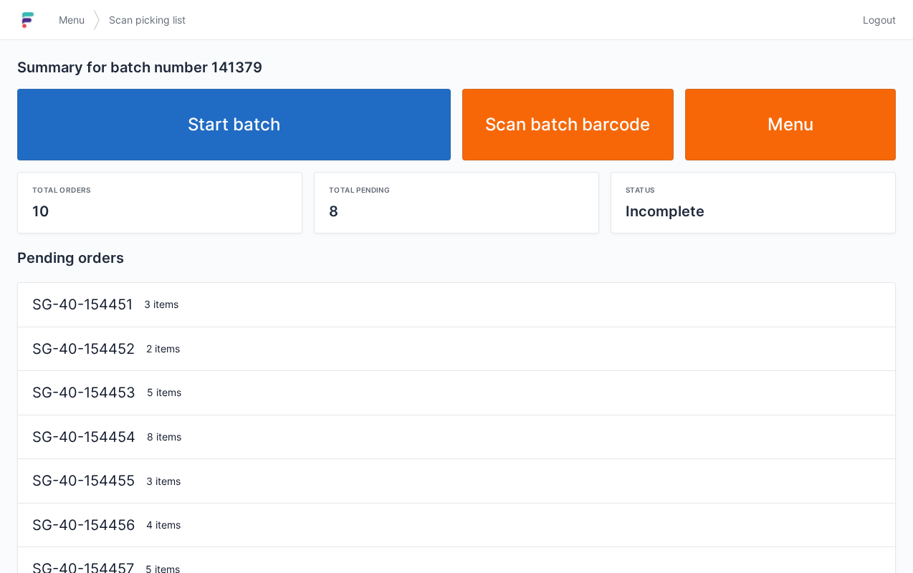
click at [347, 130] on link "Start batch" at bounding box center [233, 125] width 433 height 72
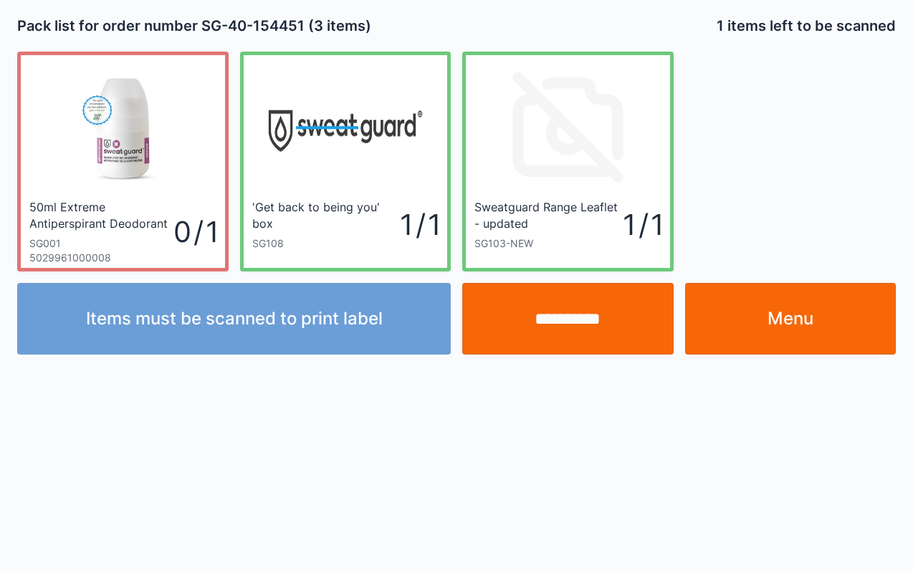
click at [836, 338] on link "Menu" at bounding box center [790, 319] width 211 height 72
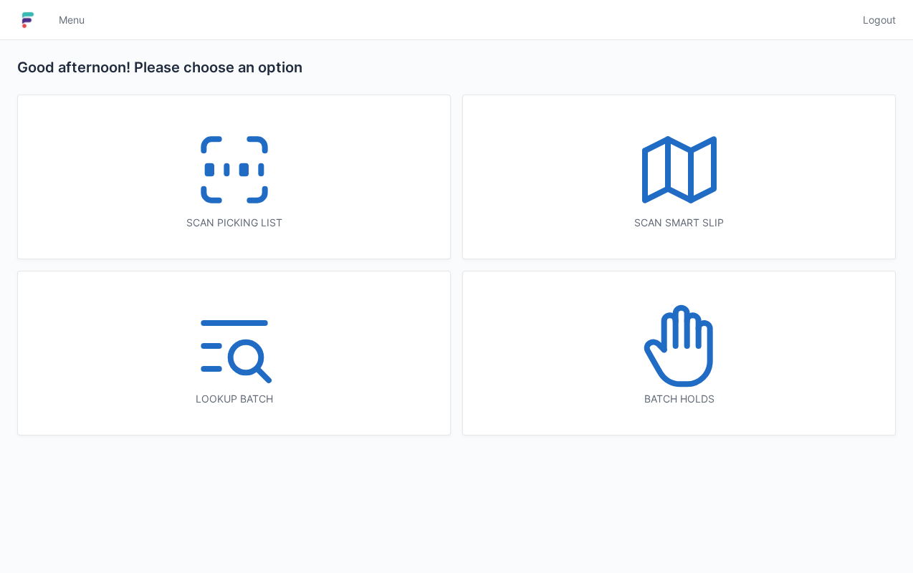
click at [273, 188] on icon at bounding box center [234, 170] width 92 height 92
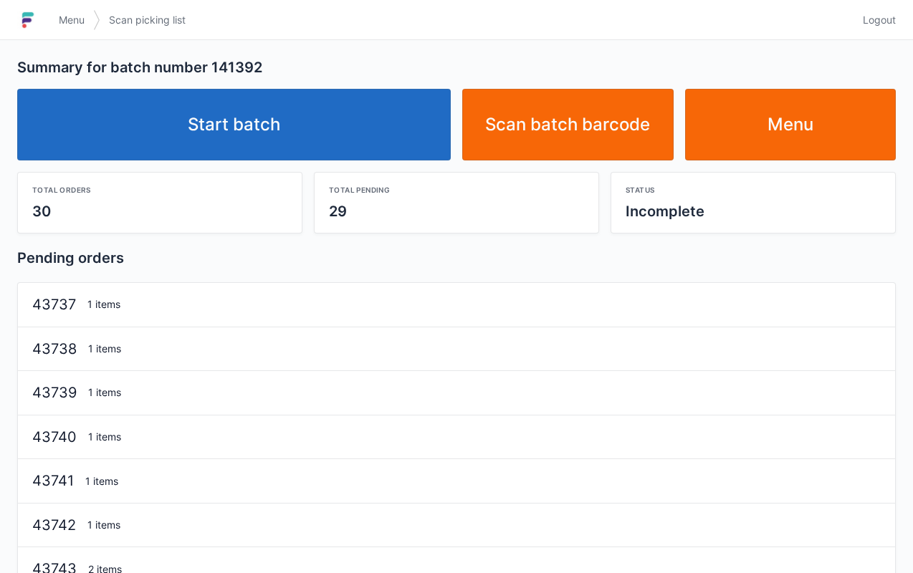
click at [375, 115] on link "Start batch" at bounding box center [233, 125] width 433 height 72
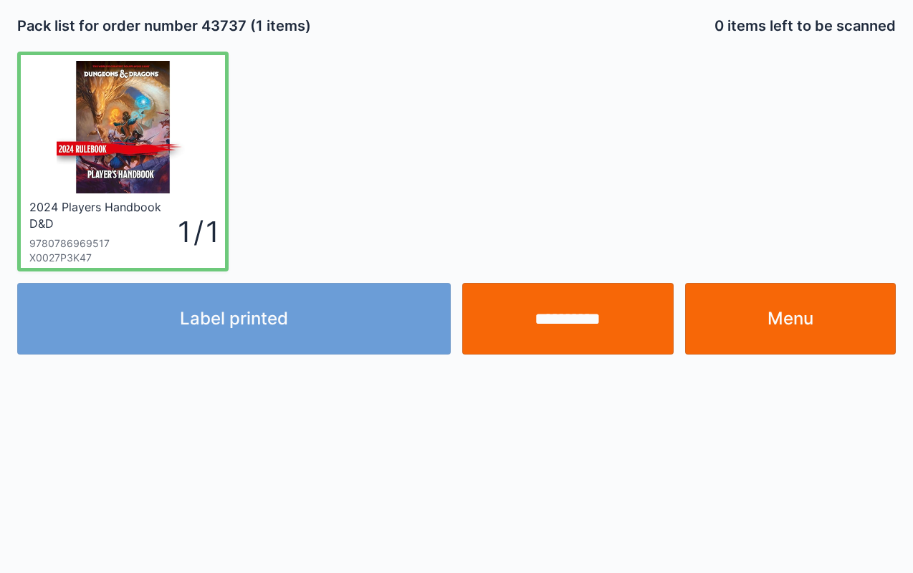
click at [814, 297] on link "Menu" at bounding box center [790, 319] width 211 height 72
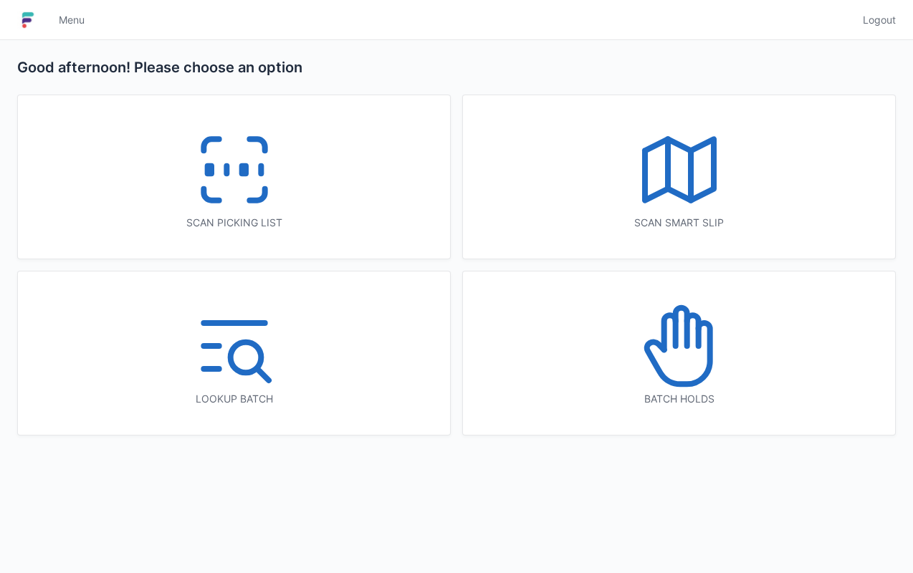
click at [238, 178] on icon at bounding box center [234, 170] width 92 height 92
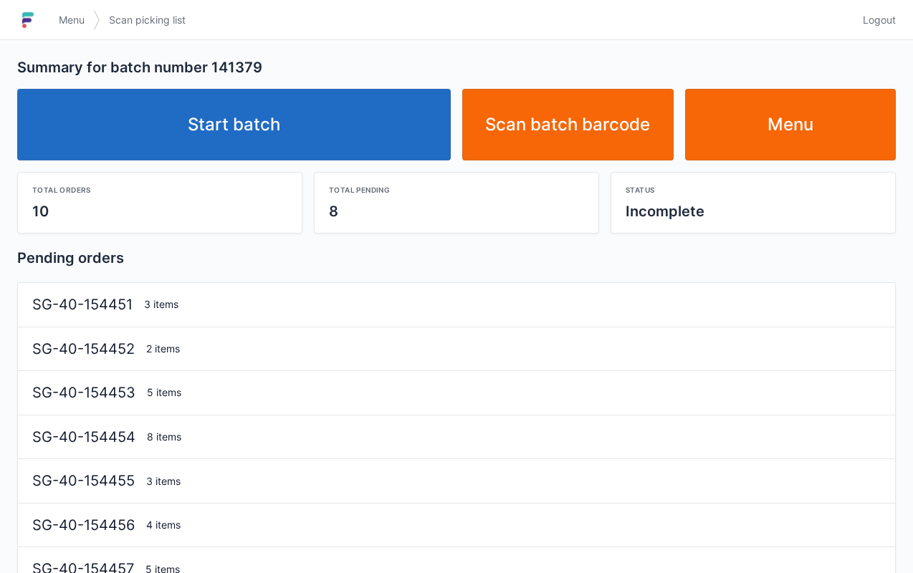
click at [368, 120] on link "Start batch" at bounding box center [233, 125] width 433 height 72
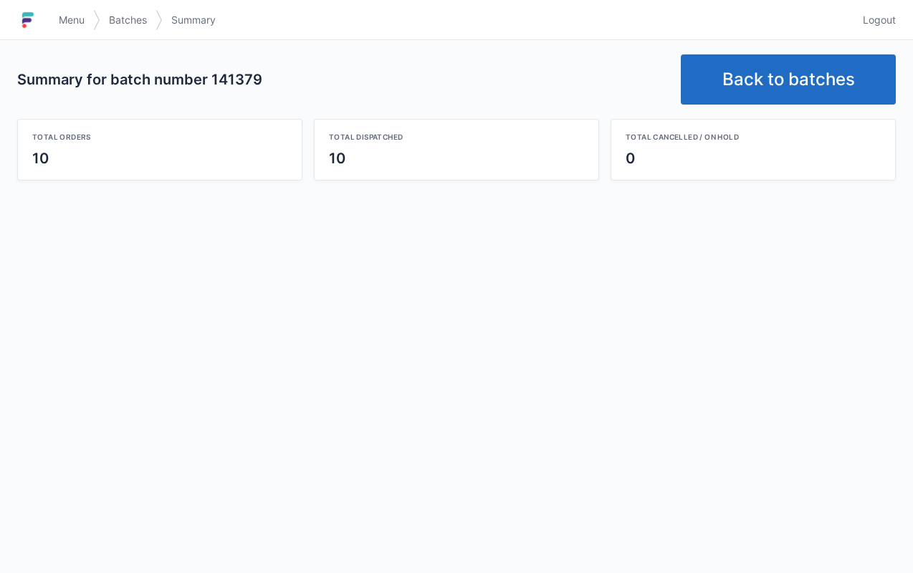
click at [766, 84] on link "Back to batches" at bounding box center [788, 79] width 215 height 50
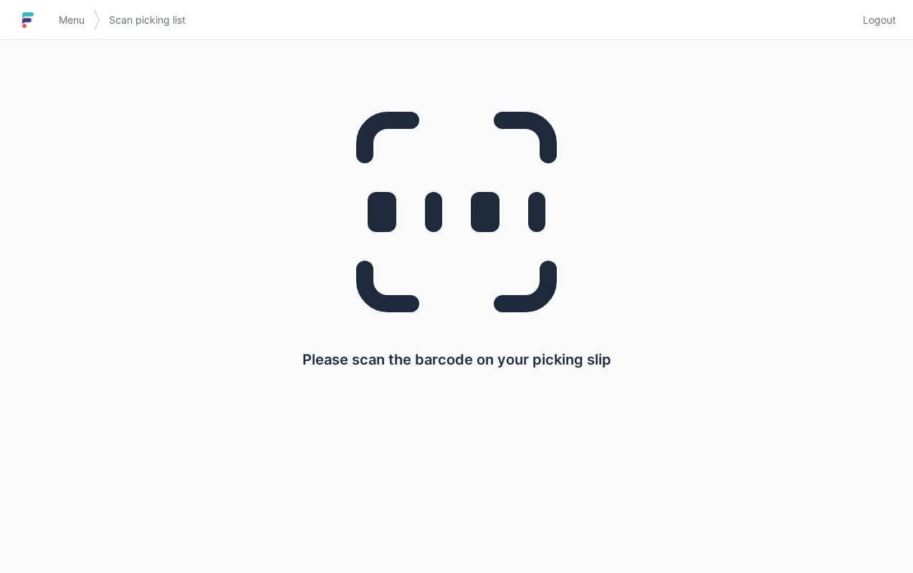
click at [63, 19] on span "Menu" at bounding box center [72, 20] width 26 height 14
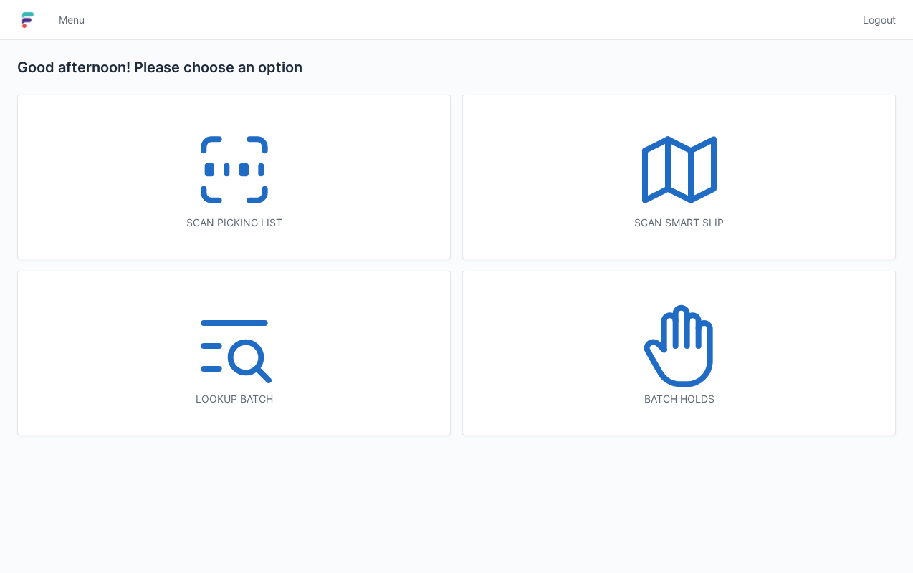
click at [721, 386] on icon at bounding box center [679, 346] width 92 height 92
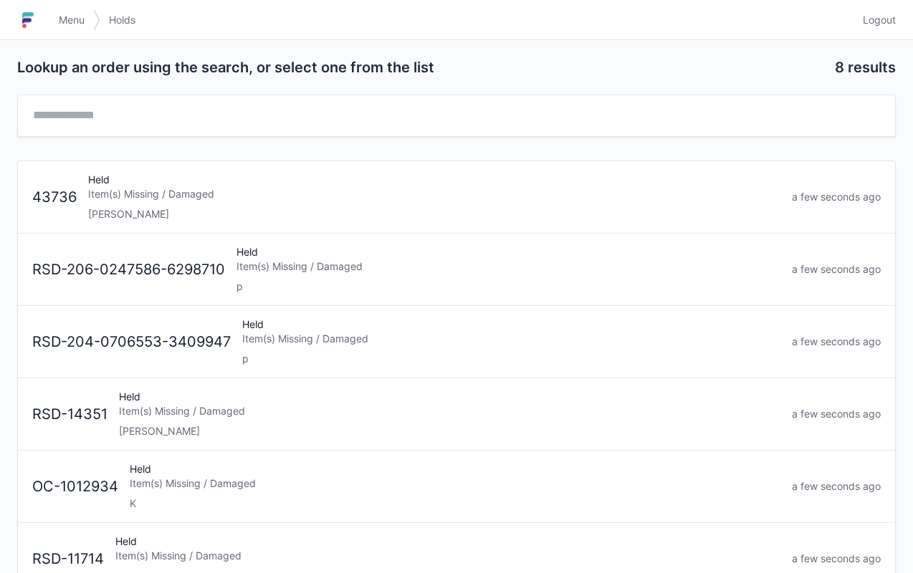
click at [395, 187] on div "Item(s) Missing / Damaged" at bounding box center [434, 194] width 692 height 14
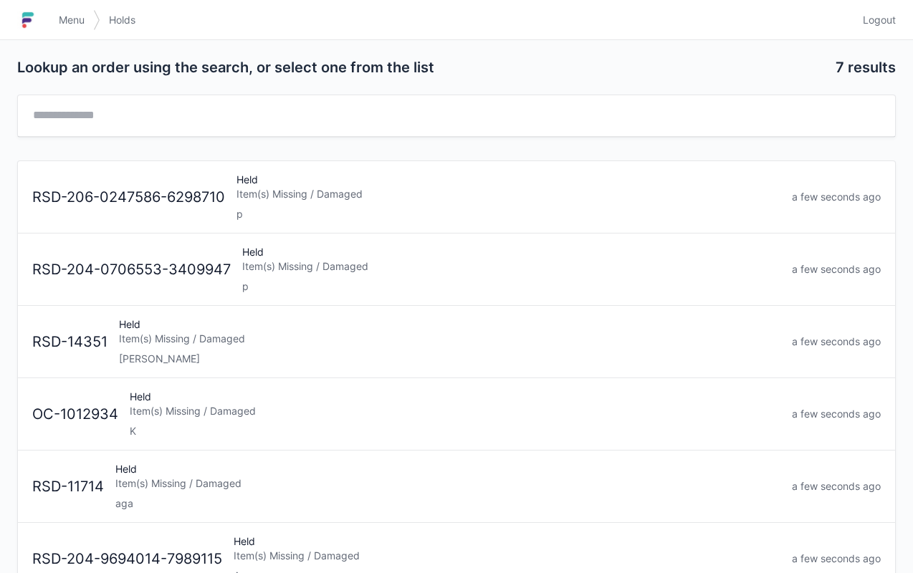
click at [77, 29] on link "Menu" at bounding box center [71, 20] width 43 height 26
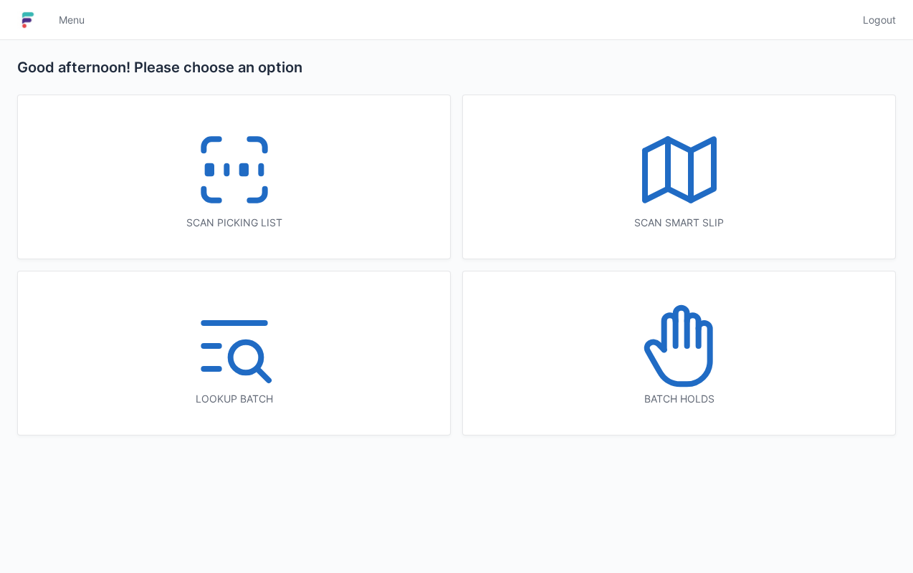
click at [201, 228] on div "Scan picking list" at bounding box center [234, 223] width 375 height 14
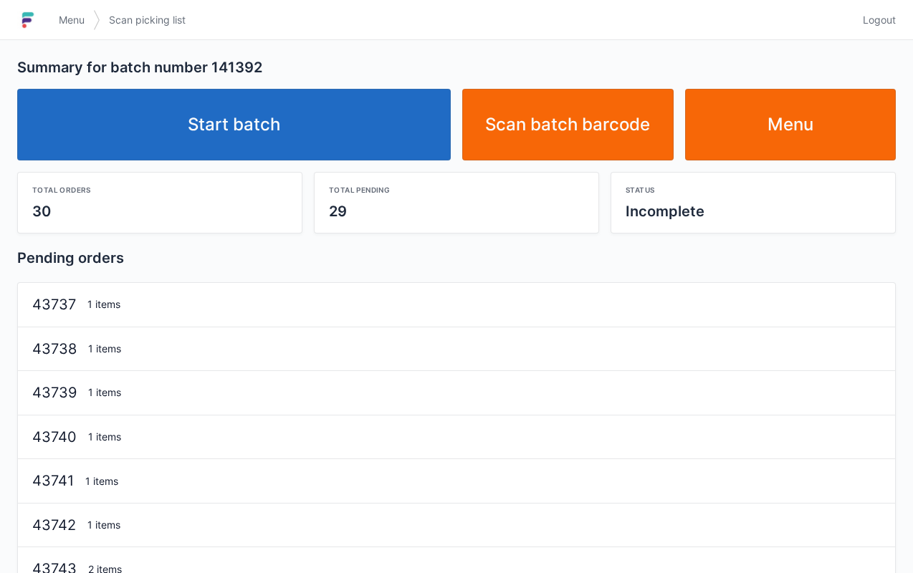
click at [211, 125] on link "Start batch" at bounding box center [233, 125] width 433 height 72
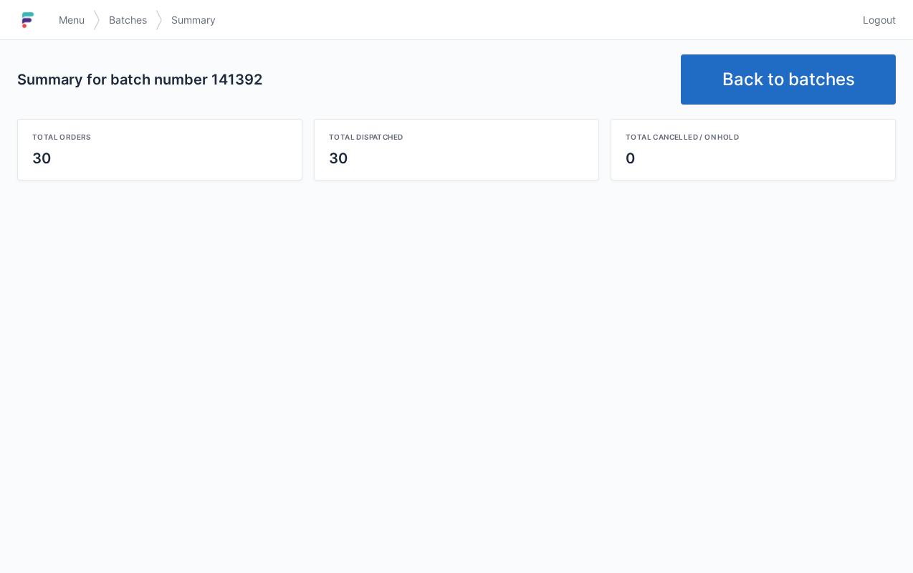
click at [795, 93] on link "Back to batches" at bounding box center [788, 79] width 215 height 50
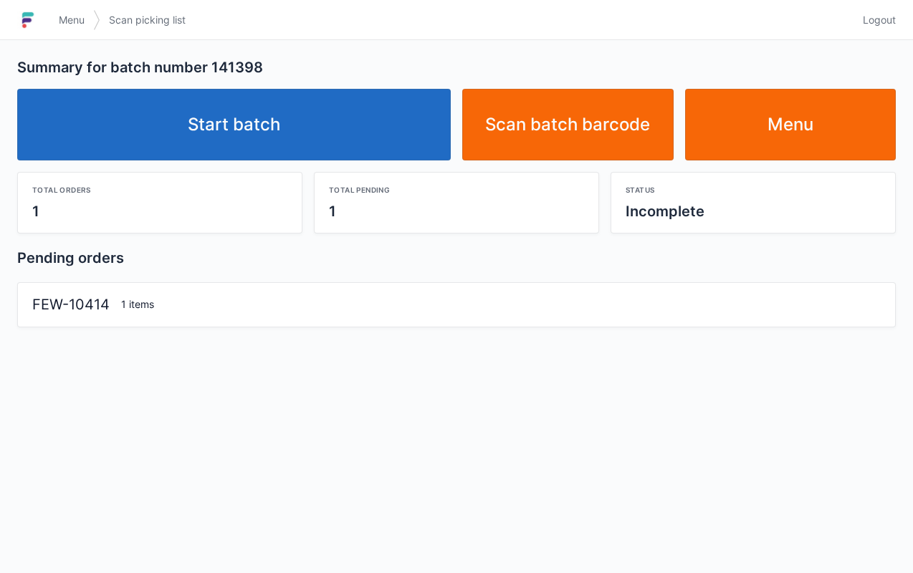
click at [383, 133] on link "Start batch" at bounding box center [233, 125] width 433 height 72
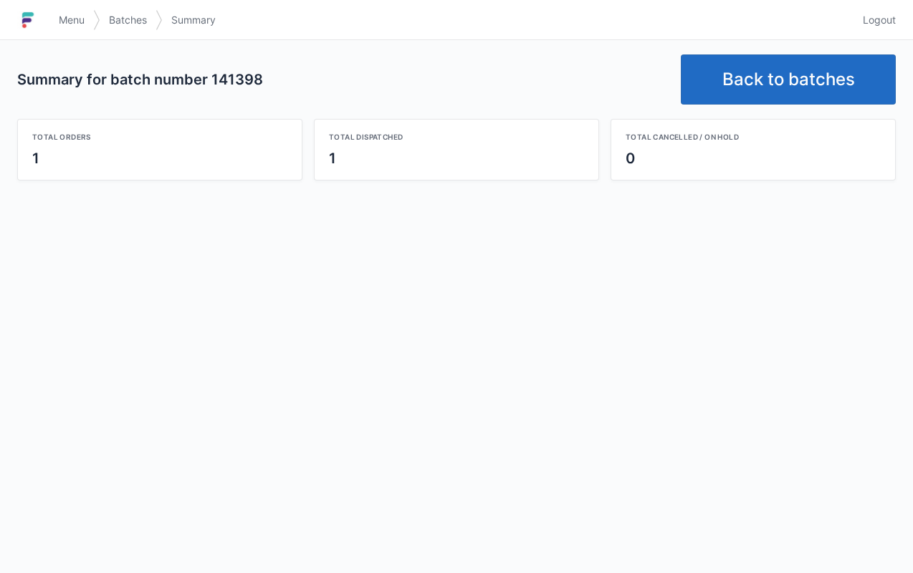
click at [876, 18] on span "Logout" at bounding box center [878, 20] width 33 height 14
